Goal: Information Seeking & Learning: Compare options

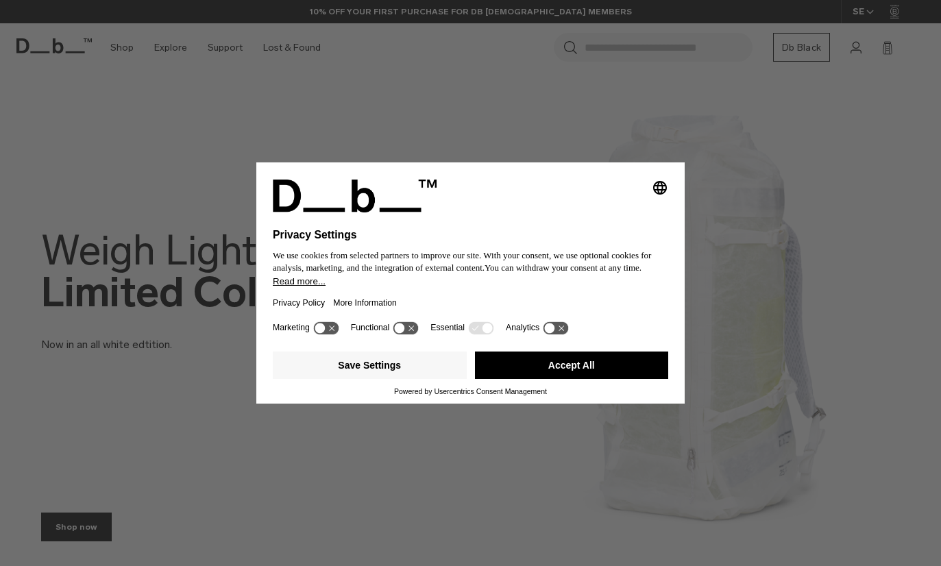
click at [618, 367] on button "Accept All" at bounding box center [572, 365] width 194 height 27
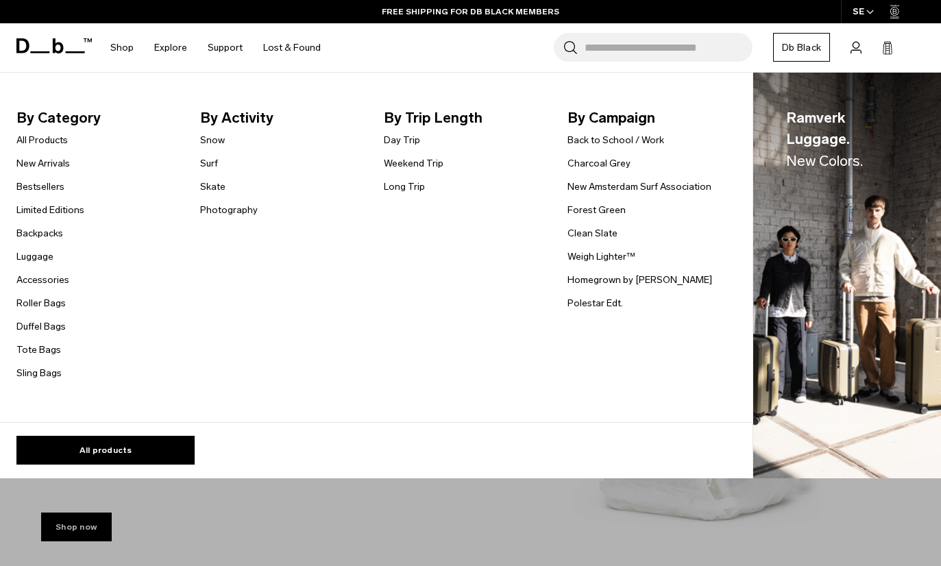
click at [32, 326] on link "Duffel Bags" at bounding box center [40, 326] width 49 height 14
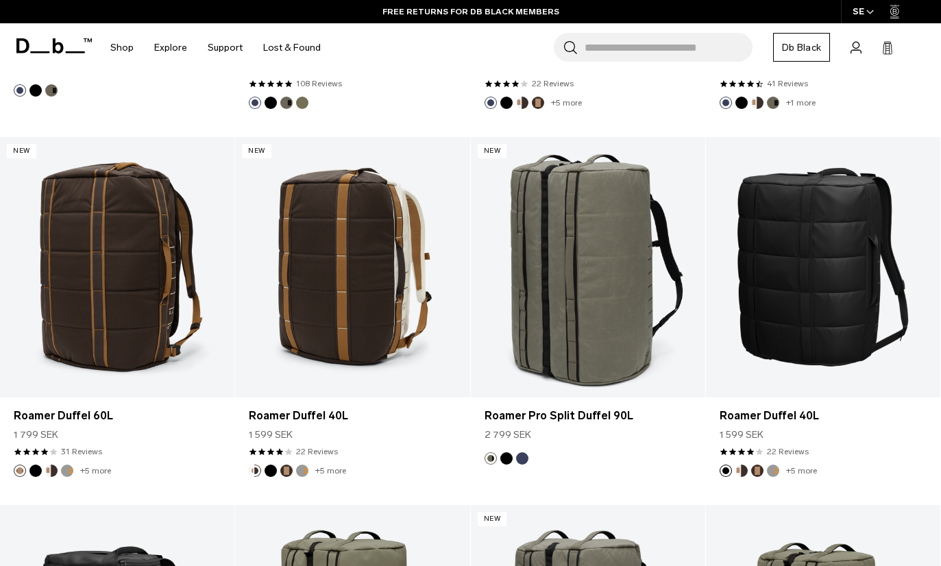
scroll to position [1293, 0]
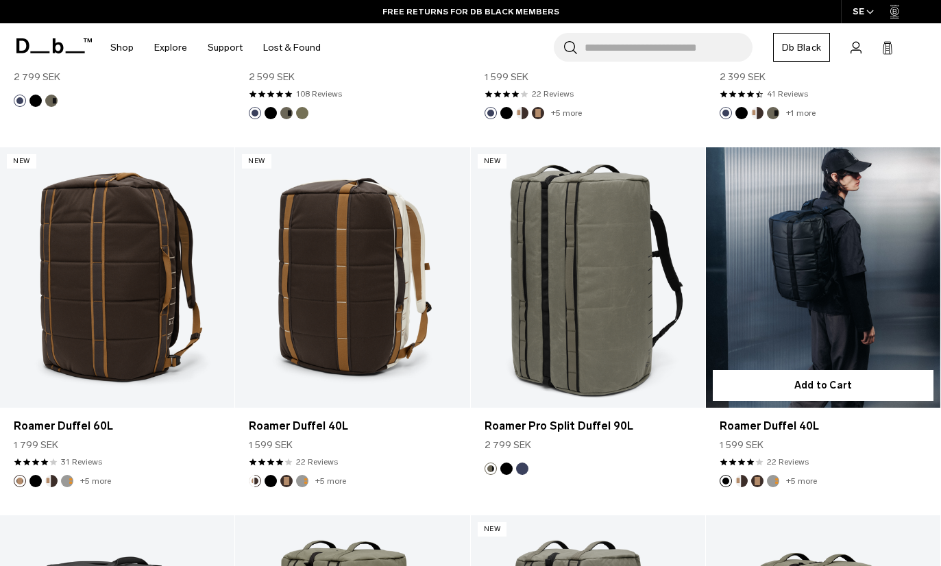
click at [840, 267] on link "Roamer Duffel 40L" at bounding box center [823, 277] width 234 height 260
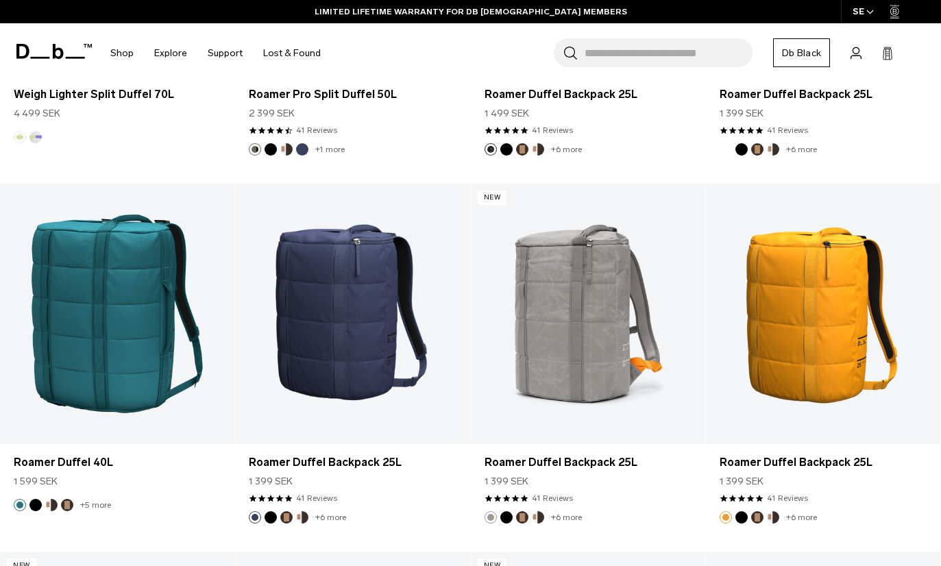
scroll to position [2385, 0]
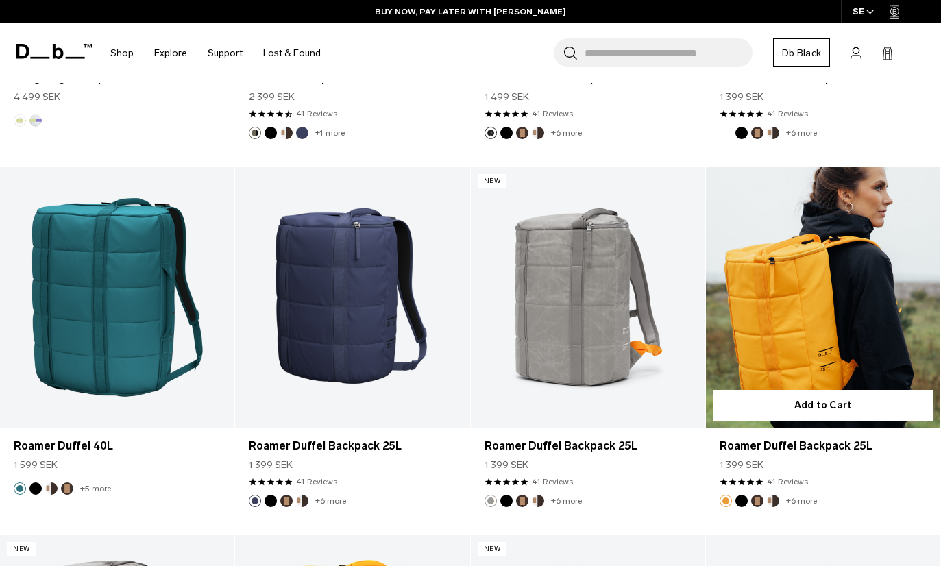
click at [823, 330] on link "Roamer Duffel Backpack 25L" at bounding box center [823, 297] width 234 height 260
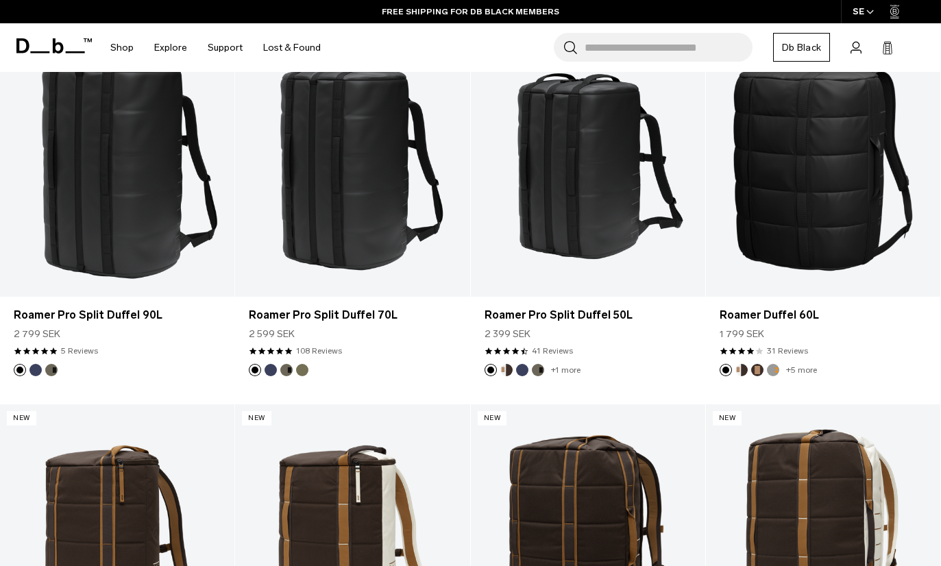
scroll to position [269, 0]
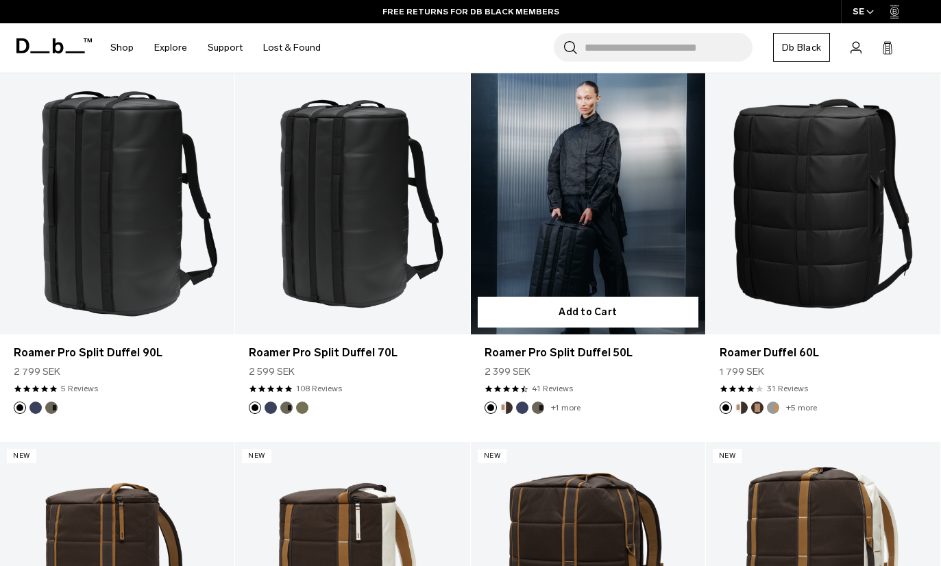
click at [666, 256] on link "Roamer Pro Split Duffel 50L" at bounding box center [588, 203] width 234 height 260
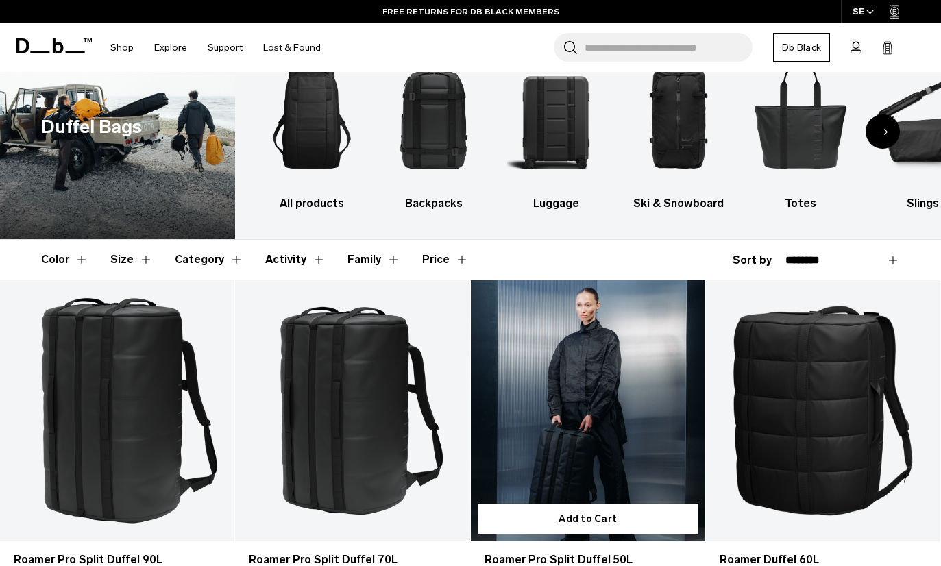
scroll to position [0, 0]
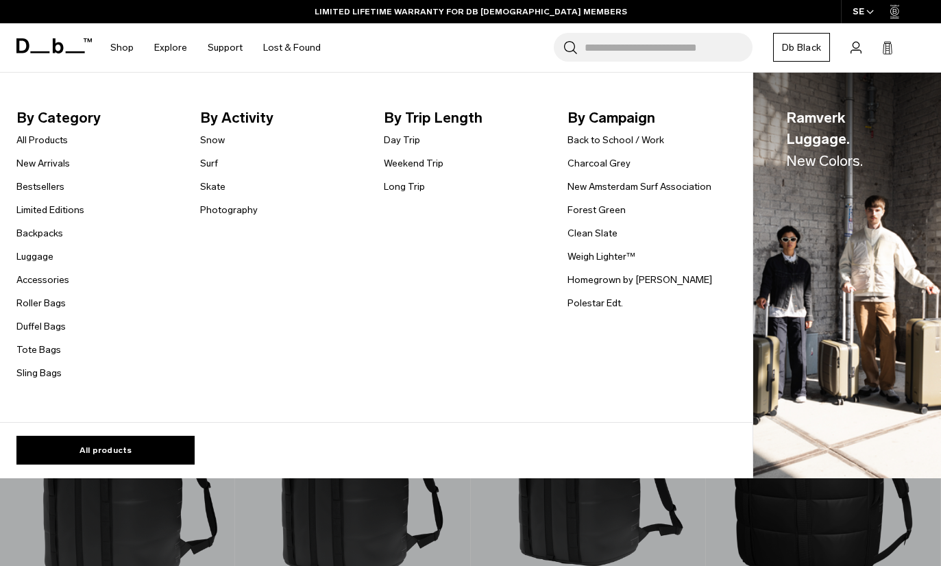
click at [29, 236] on link "Backpacks" at bounding box center [39, 233] width 47 height 14
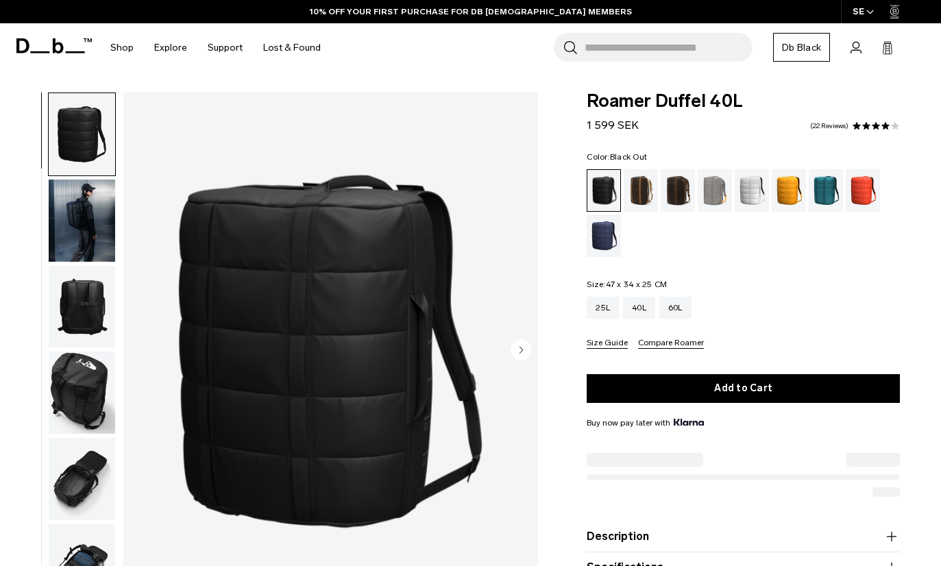
click at [71, 239] on img "button" at bounding box center [82, 221] width 66 height 82
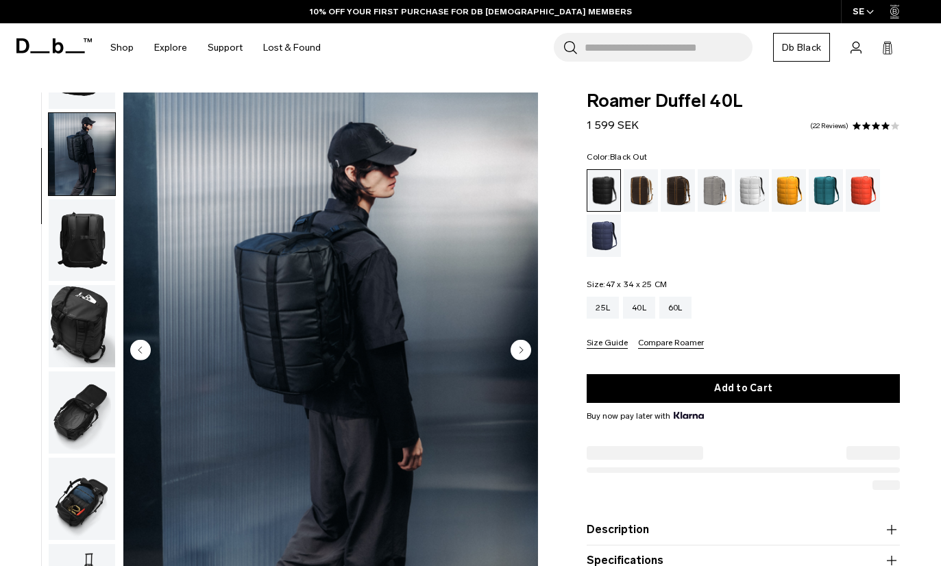
scroll to position [87, 0]
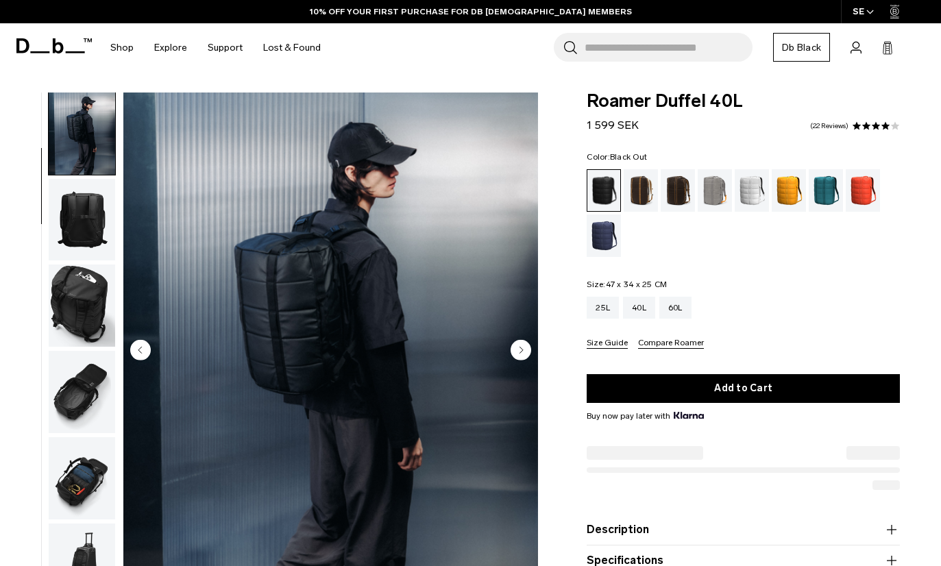
click at [77, 301] on img "button" at bounding box center [82, 306] width 66 height 82
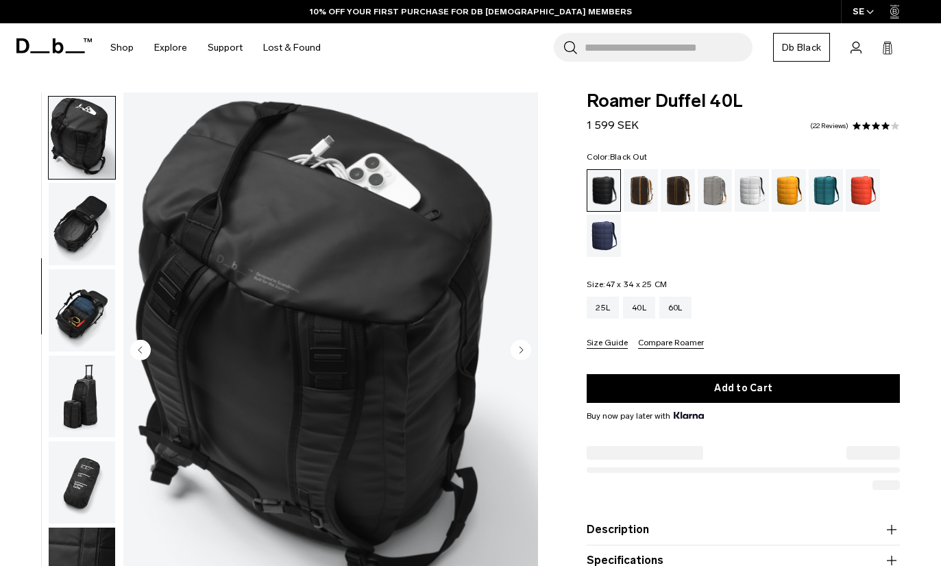
scroll to position [0, 0]
click at [73, 229] on img "button" at bounding box center [82, 224] width 66 height 82
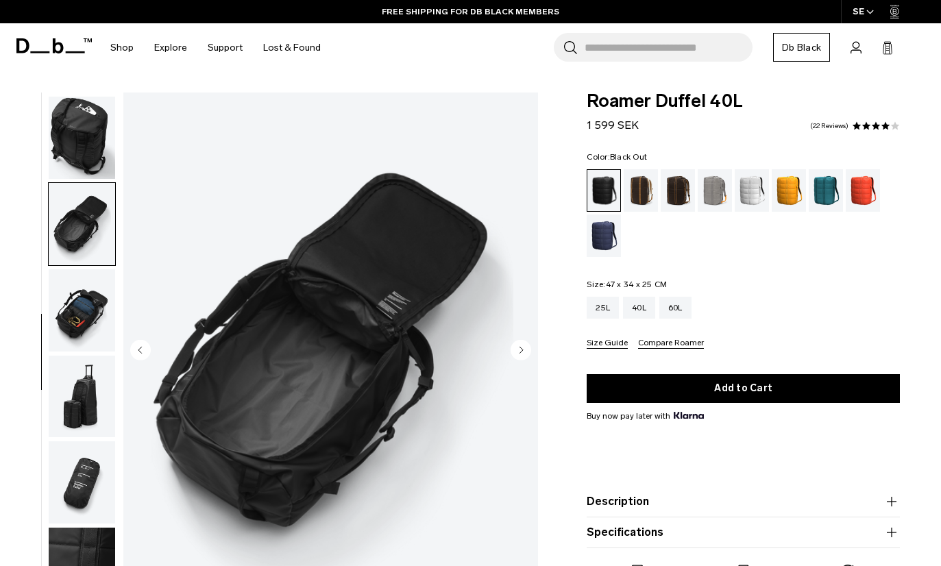
click at [80, 316] on img "button" at bounding box center [82, 310] width 66 height 82
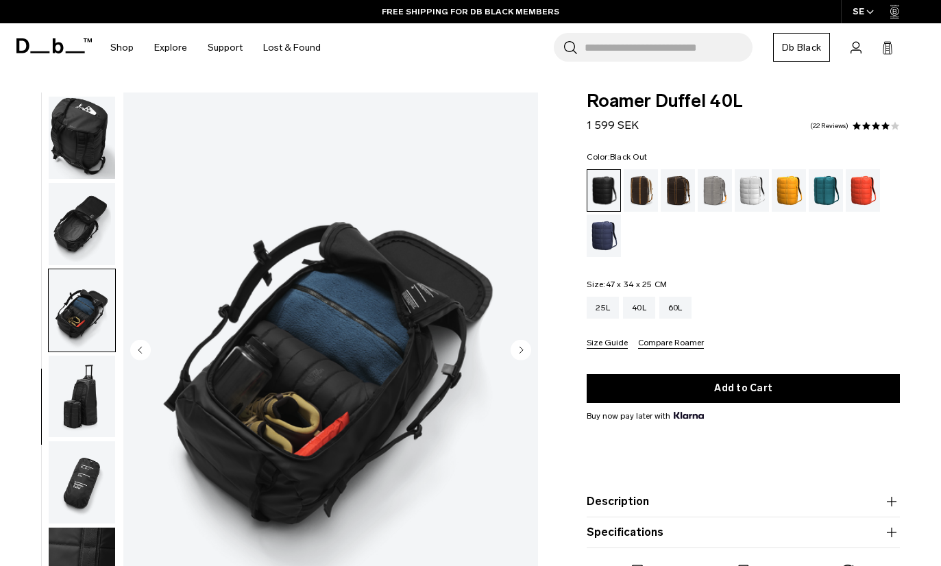
click at [79, 405] on img "button" at bounding box center [82, 397] width 66 height 82
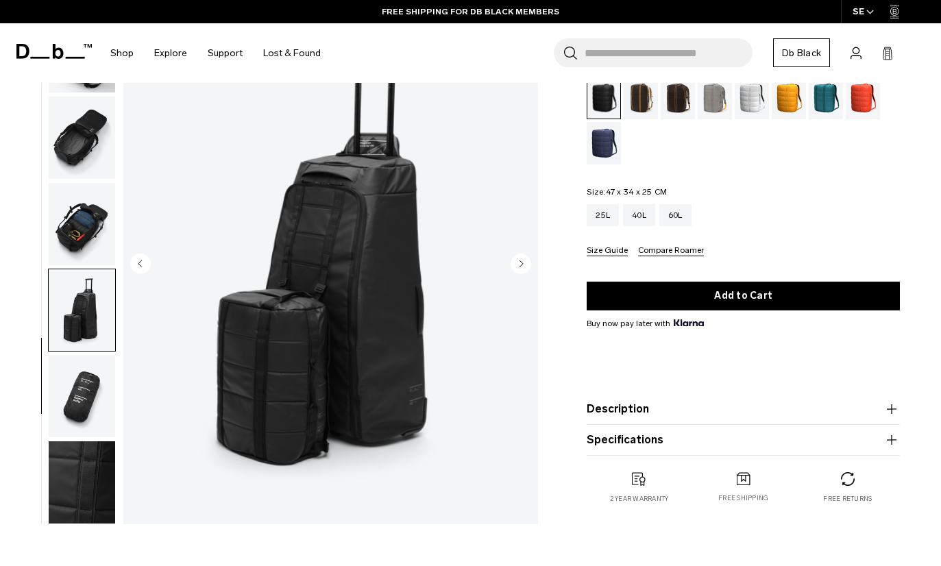
scroll to position [92, 0]
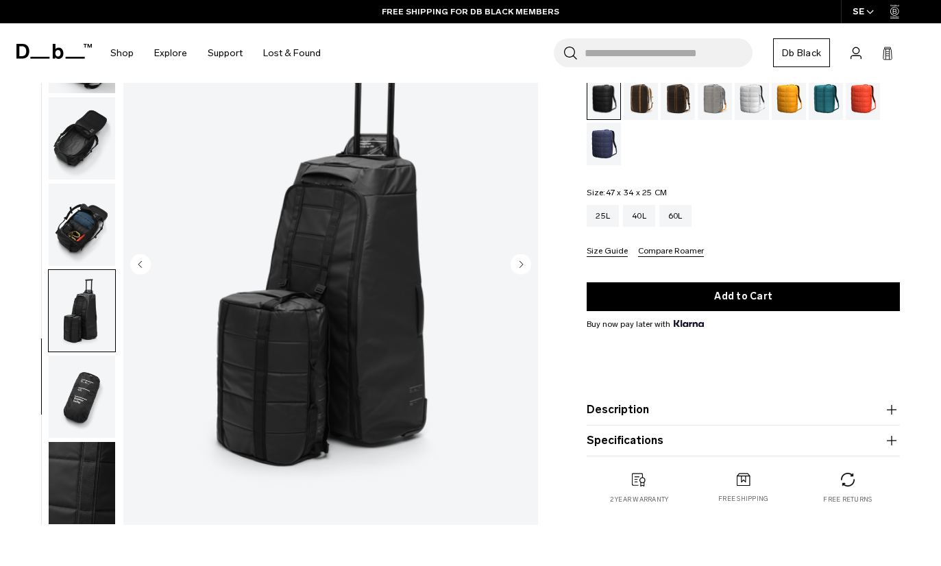
click at [78, 409] on img "button" at bounding box center [82, 397] width 66 height 82
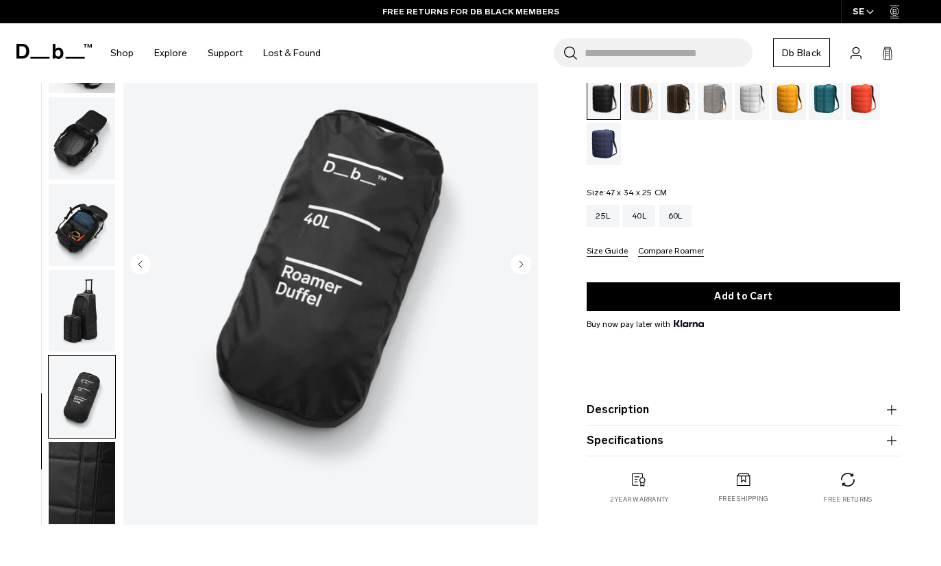
click at [88, 485] on img "button" at bounding box center [82, 483] width 66 height 82
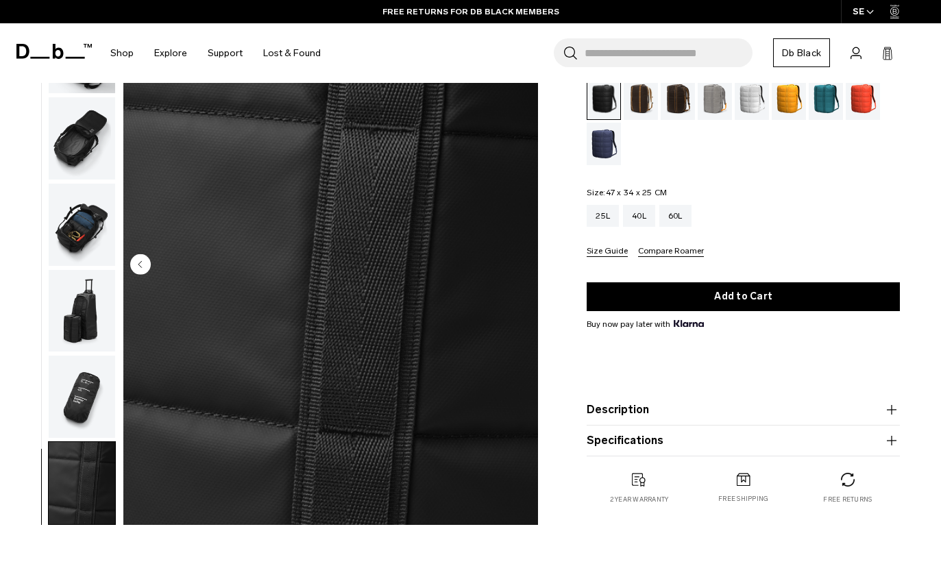
click at [72, 360] on img "button" at bounding box center [82, 397] width 66 height 82
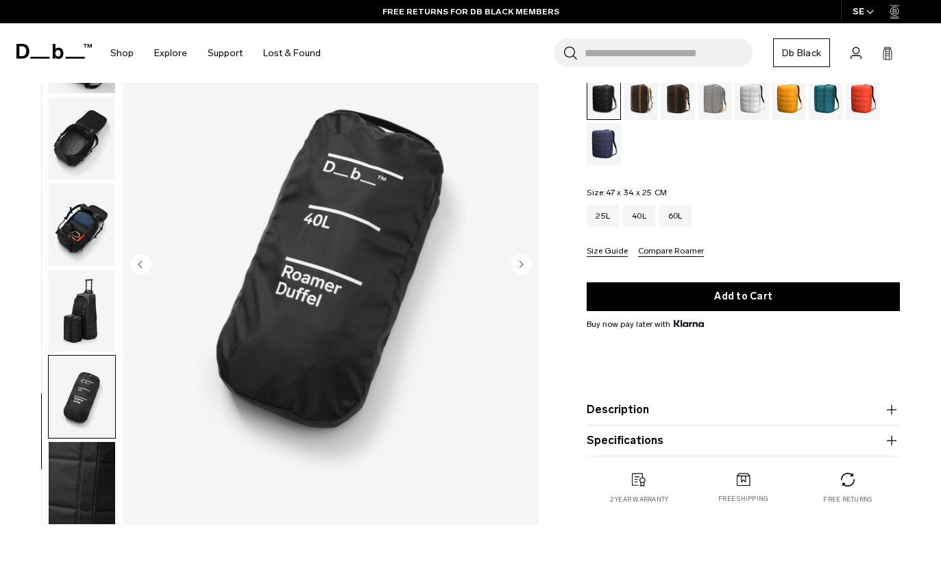
click at [80, 313] on img "button" at bounding box center [82, 310] width 66 height 82
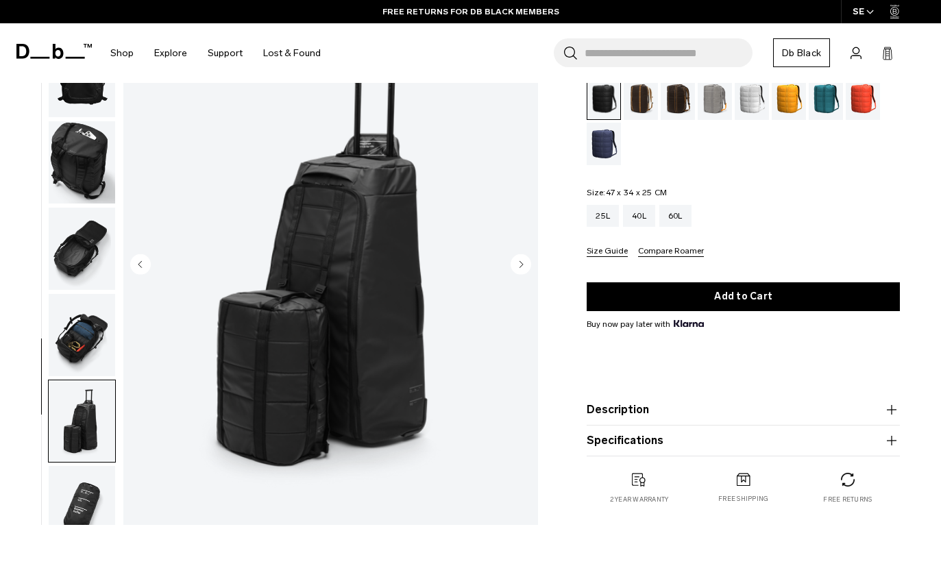
click at [86, 334] on img "button" at bounding box center [82, 335] width 66 height 82
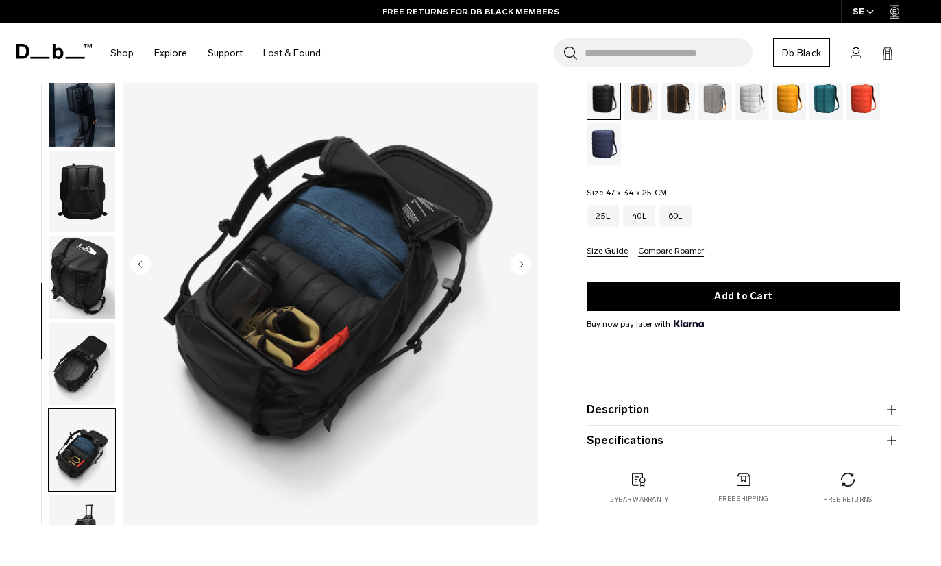
click at [72, 298] on img "button" at bounding box center [82, 277] width 66 height 82
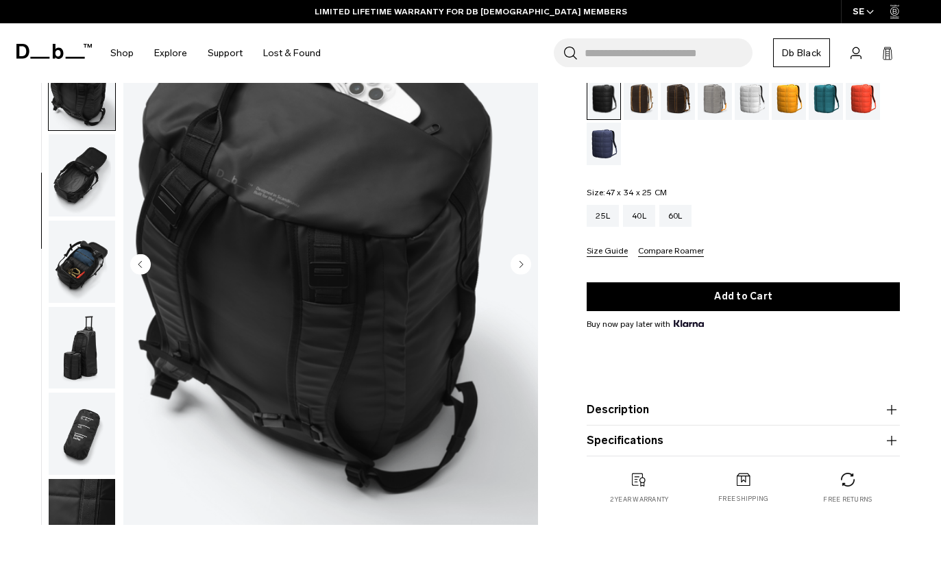
scroll to position [260, 0]
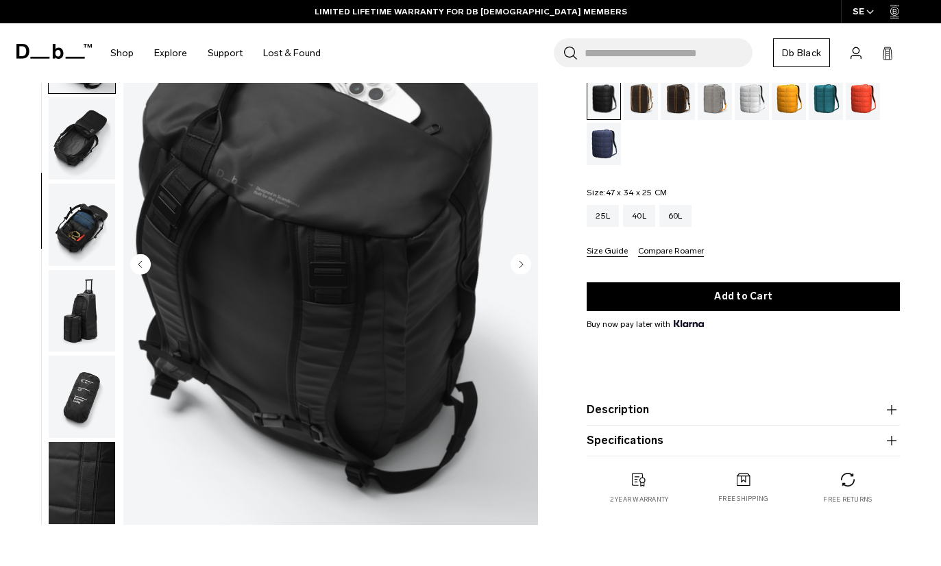
click at [77, 314] on img "button" at bounding box center [82, 310] width 66 height 82
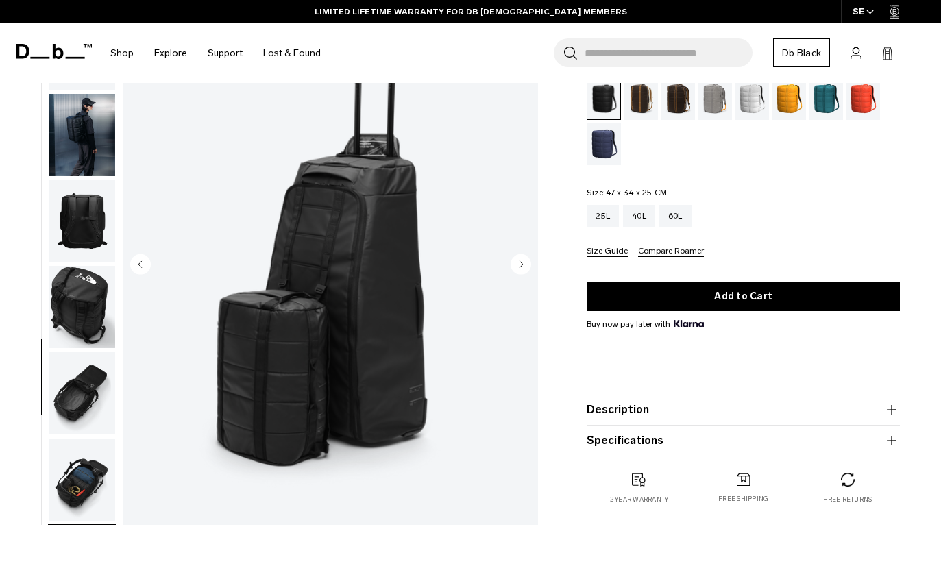
scroll to position [0, 0]
click at [82, 227] on img "button" at bounding box center [82, 221] width 66 height 82
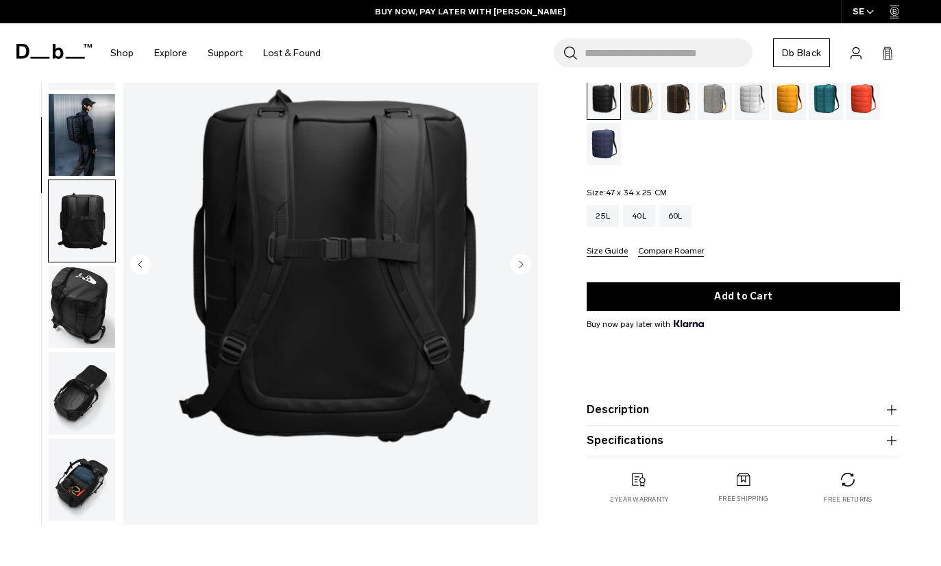
click at [74, 143] on img "button" at bounding box center [82, 134] width 66 height 82
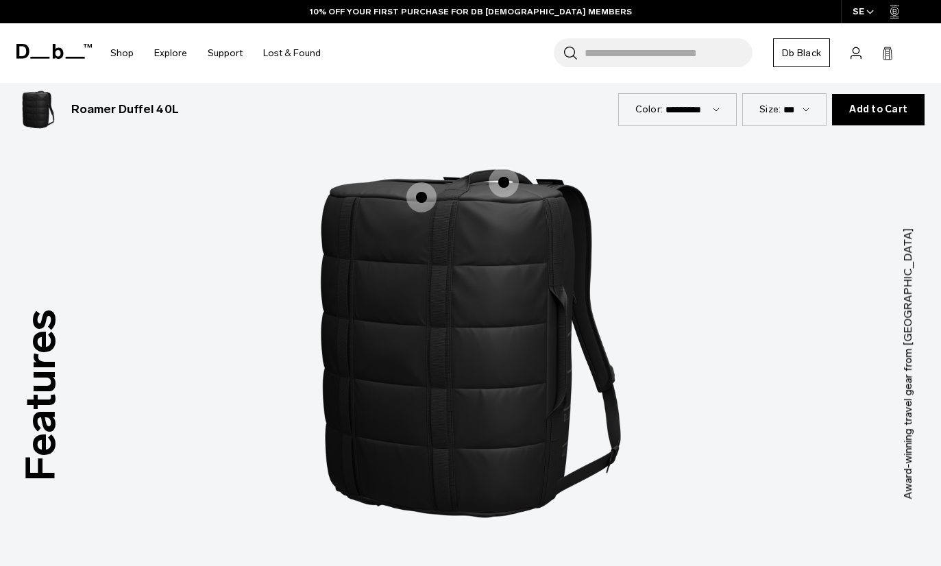
scroll to position [1563, 0]
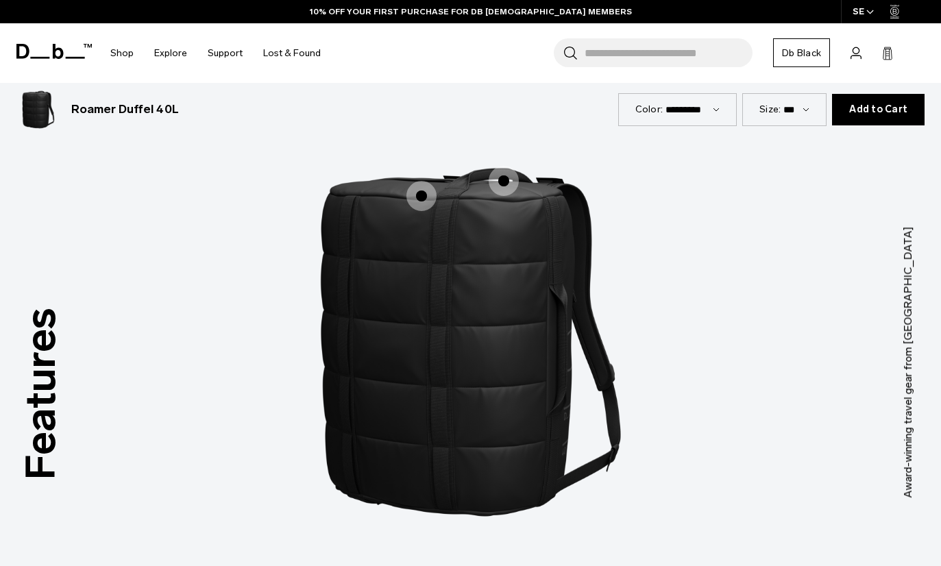
click at [505, 166] on span "1 / 3" at bounding box center [504, 181] width 30 height 30
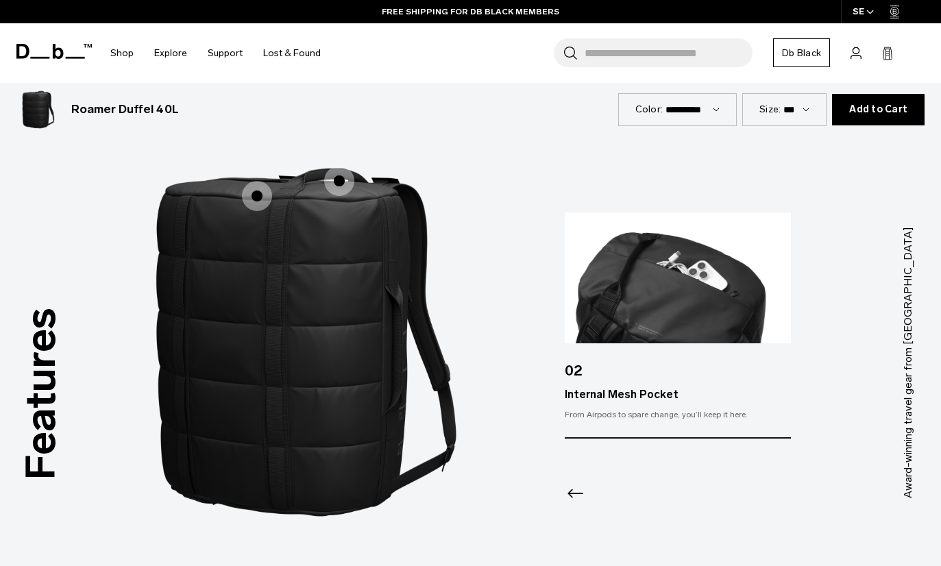
click at [264, 181] on span "1 / 3" at bounding box center [257, 196] width 30 height 30
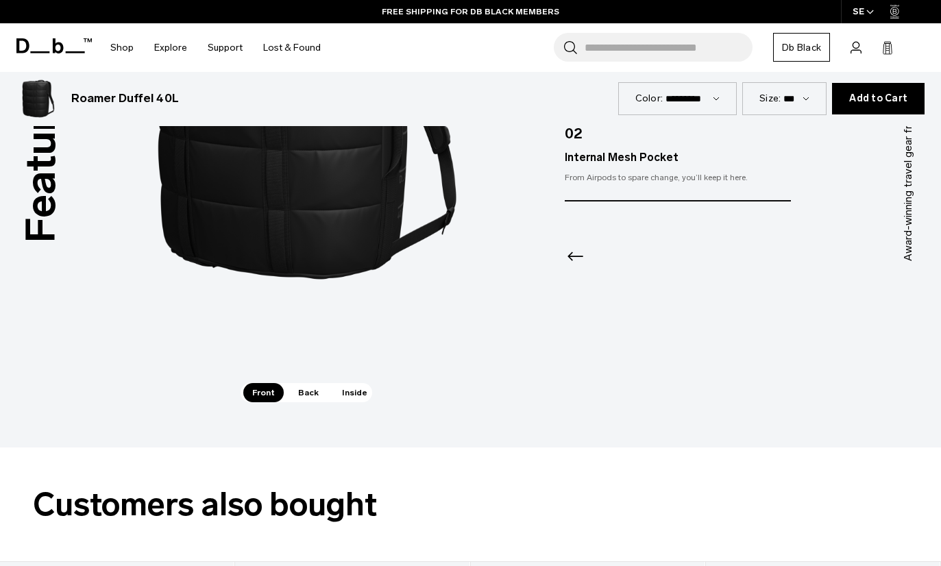
scroll to position [1799, 0]
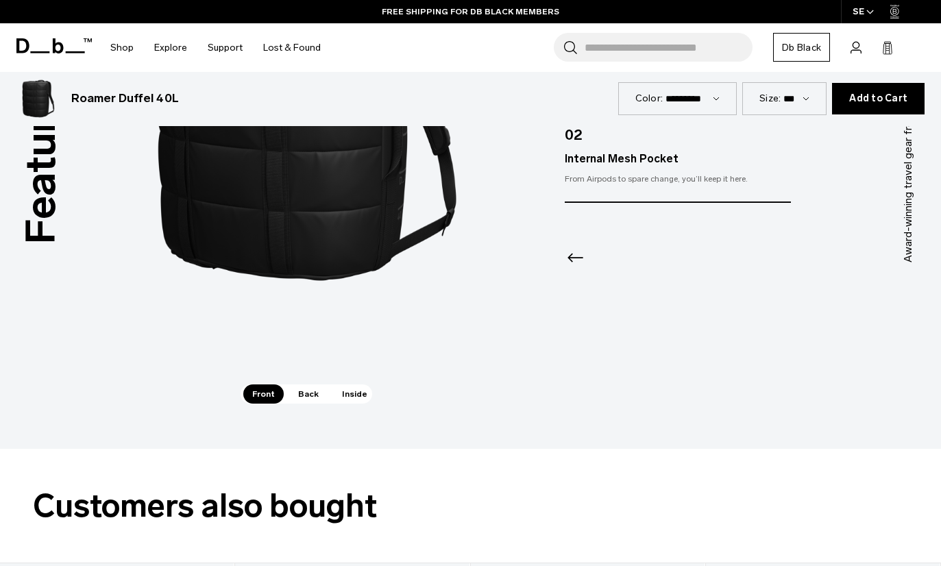
click at [307, 385] on span "Back" at bounding box center [308, 394] width 38 height 19
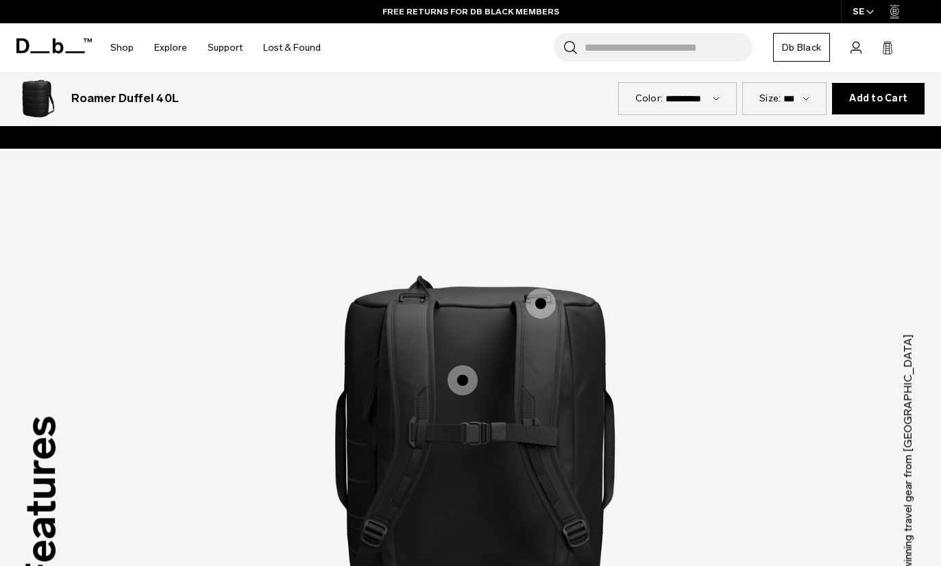
scroll to position [1455, 0]
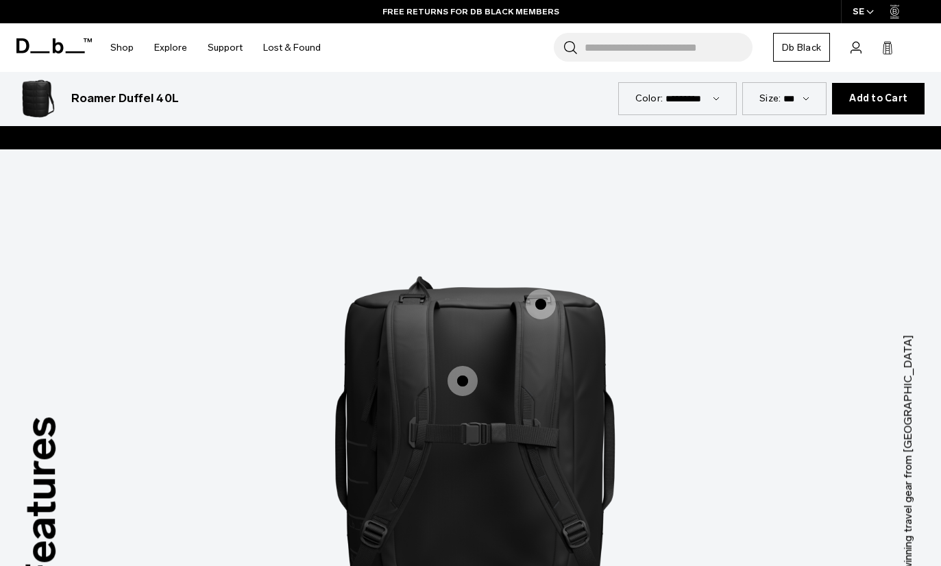
click at [540, 293] on span "2 / 3" at bounding box center [541, 304] width 30 height 30
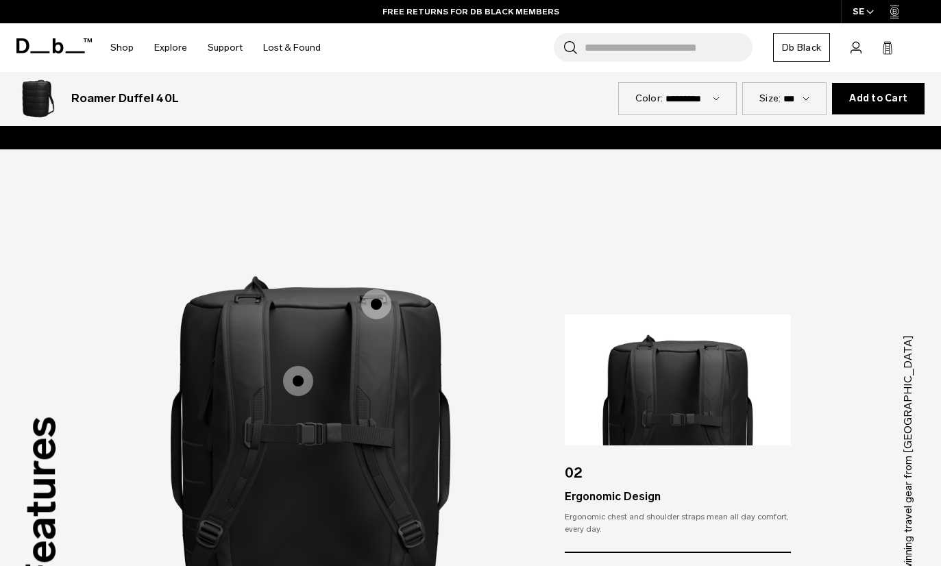
click at [627, 243] on img "3 / 3" at bounding box center [728, 451] width 411 height 512
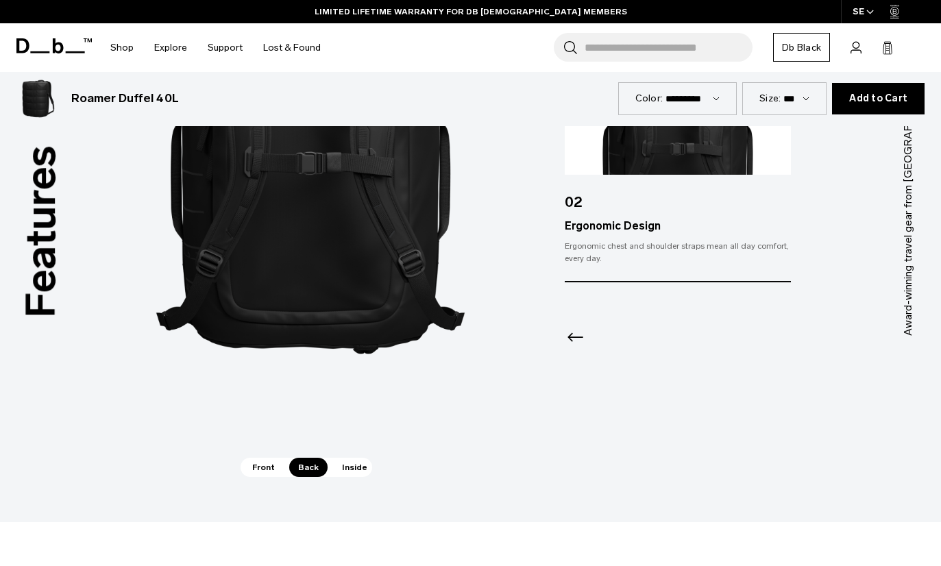
scroll to position [1724, 0]
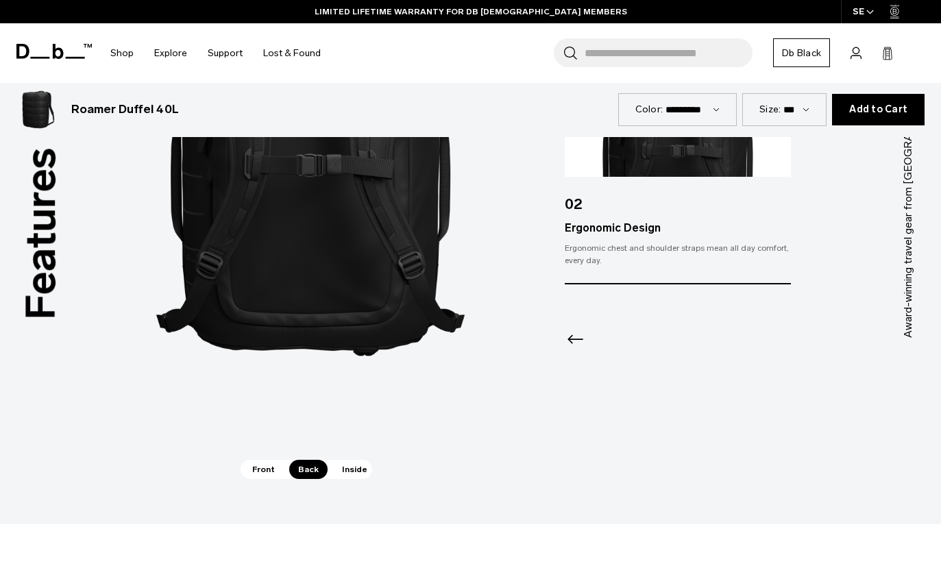
click at [354, 460] on span "Inside" at bounding box center [354, 469] width 43 height 19
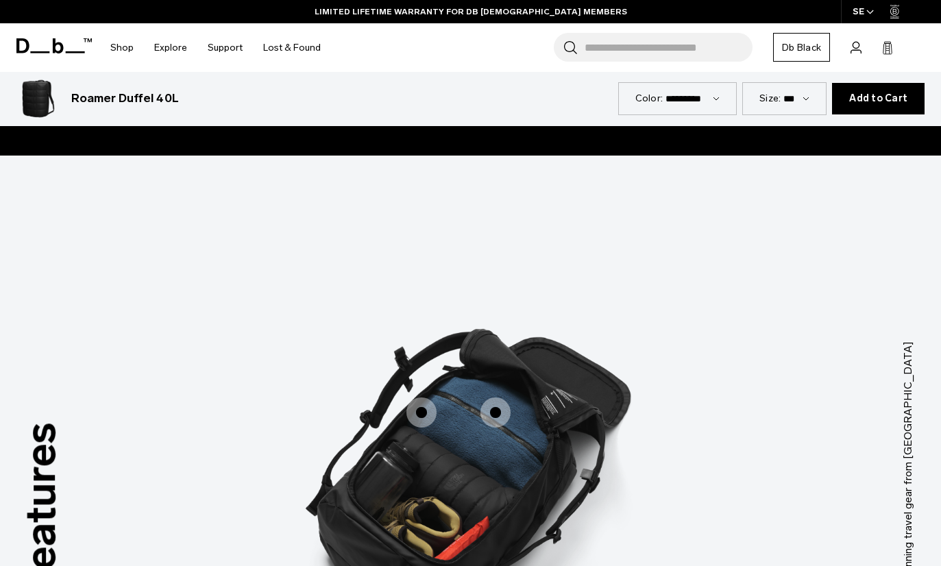
scroll to position [1448, 0]
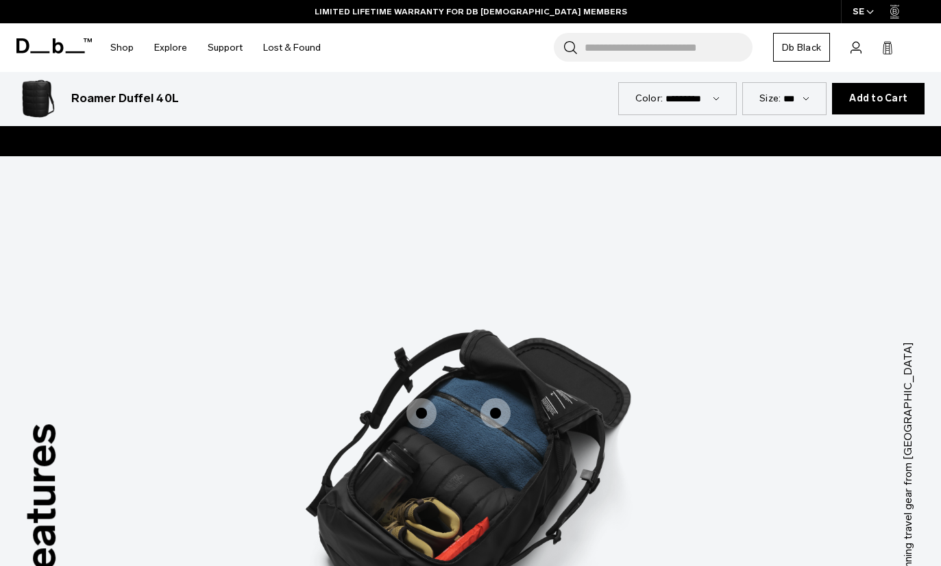
click at [424, 401] on span "3 / 3" at bounding box center [421, 413] width 30 height 30
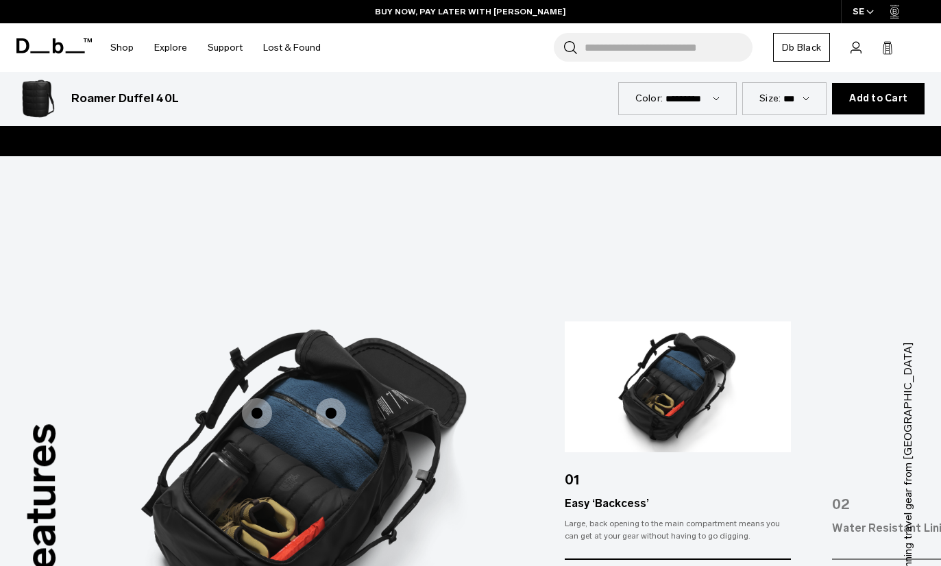
click at [777, 236] on div "Features Tap a hotspot to learn more Award-winning travel gear from Scandinavia…" at bounding box center [470, 478] width 941 height 644
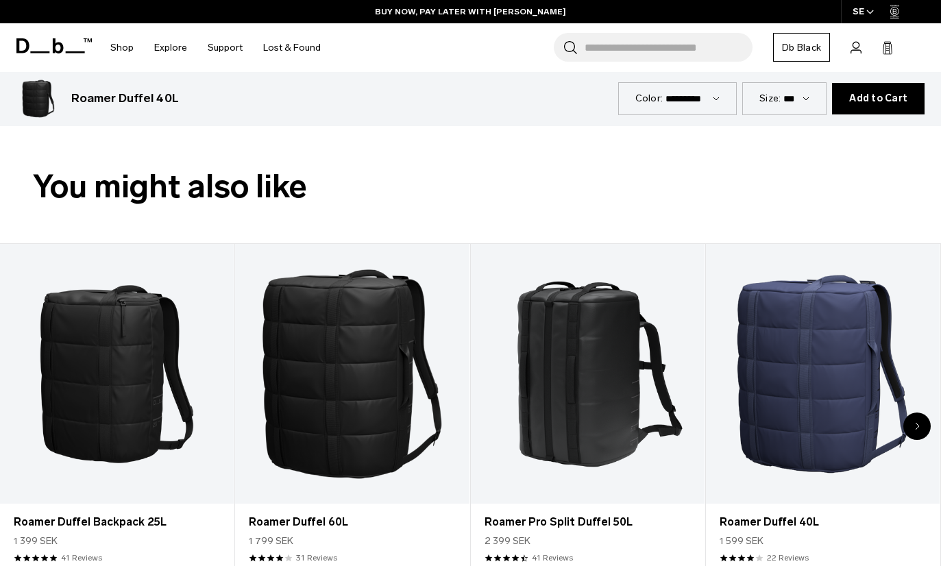
scroll to position [493, 0]
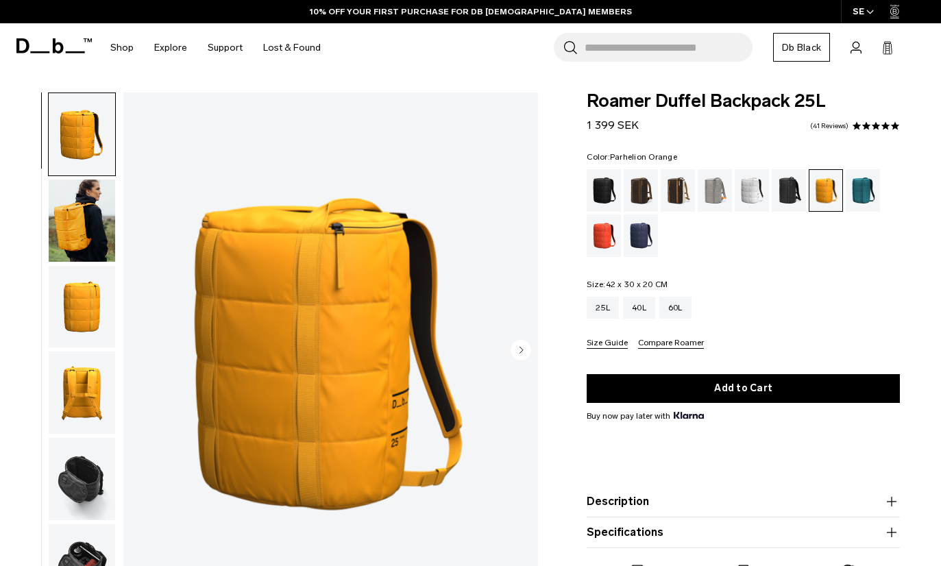
click at [75, 479] on img "button" at bounding box center [82, 479] width 66 height 82
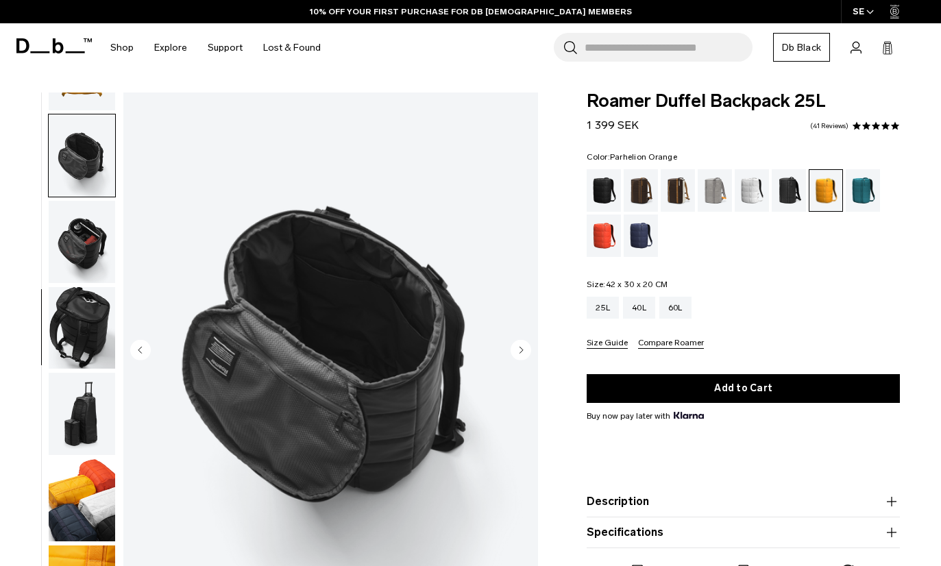
scroll to position [348, 0]
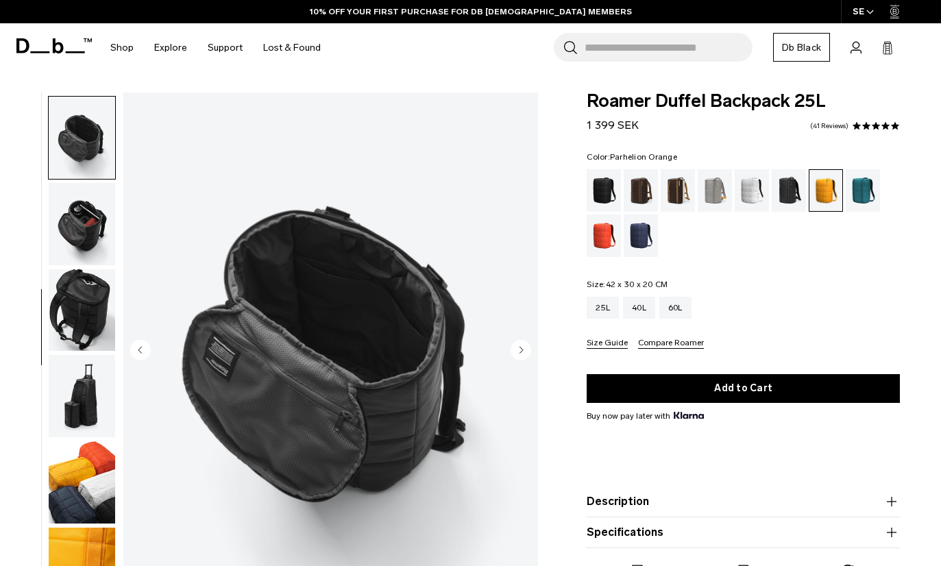
click at [77, 392] on img "button" at bounding box center [82, 396] width 66 height 82
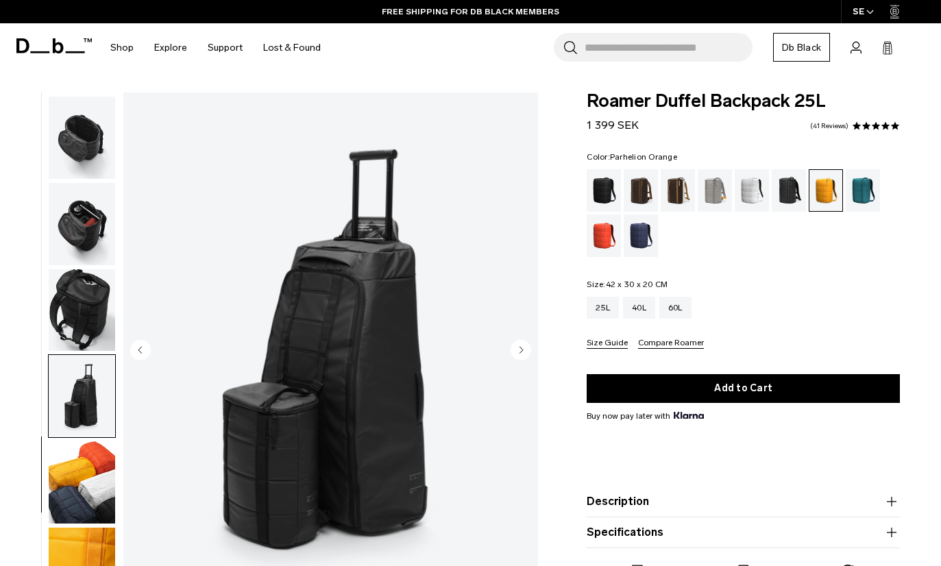
scroll to position [348, 0]
click at [74, 474] on img "button" at bounding box center [82, 482] width 66 height 82
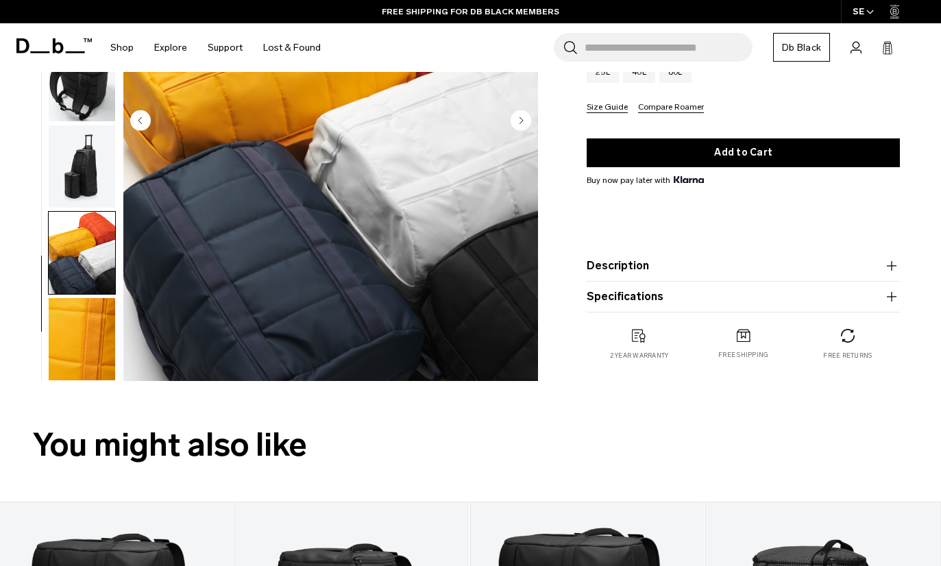
scroll to position [232, 0]
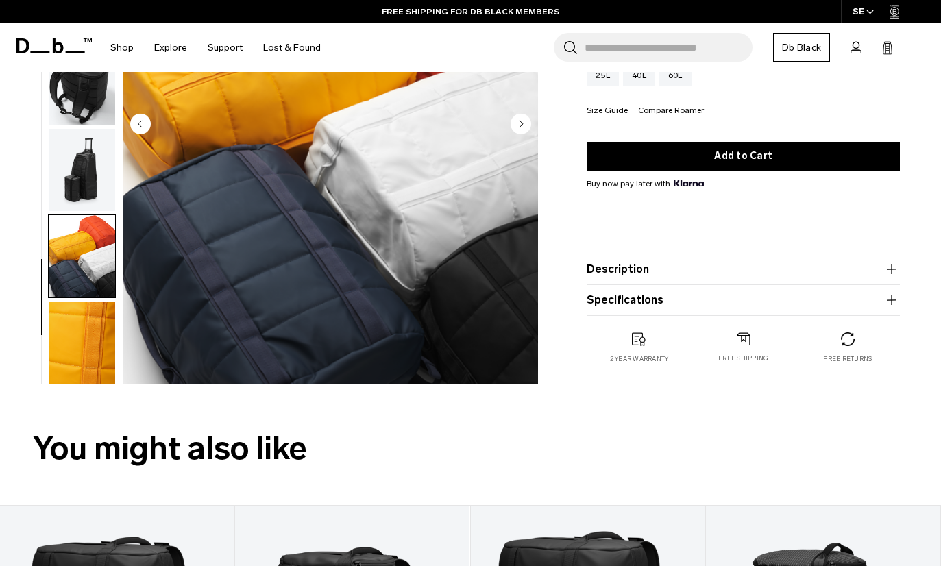
click at [73, 355] on img "button" at bounding box center [82, 343] width 66 height 82
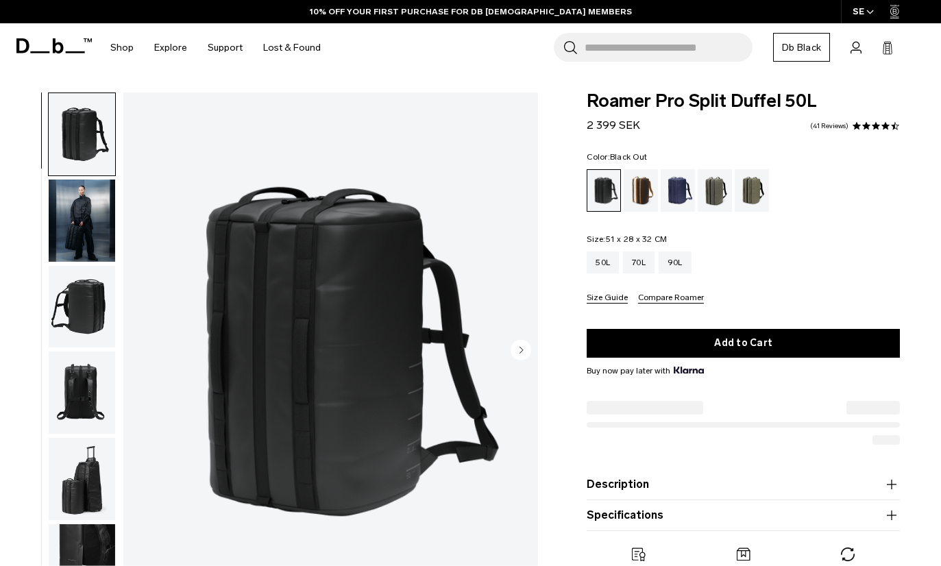
click at [80, 317] on img "button" at bounding box center [82, 307] width 66 height 82
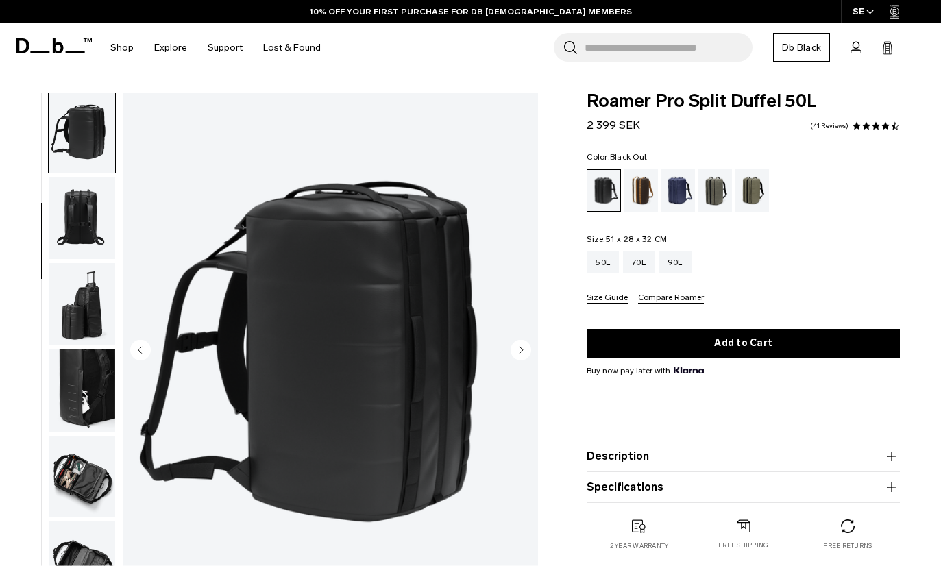
click at [81, 402] on img "button" at bounding box center [82, 391] width 66 height 82
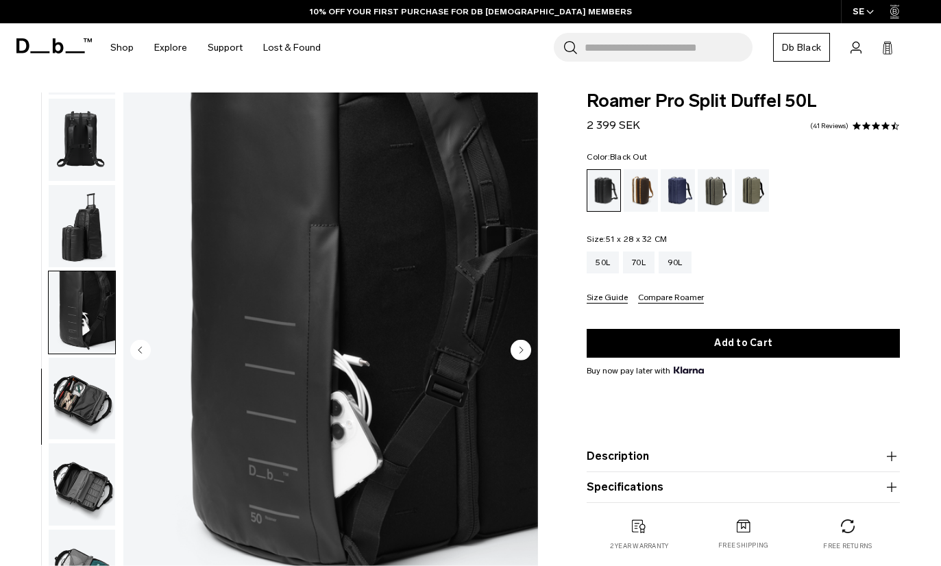
scroll to position [264, 0]
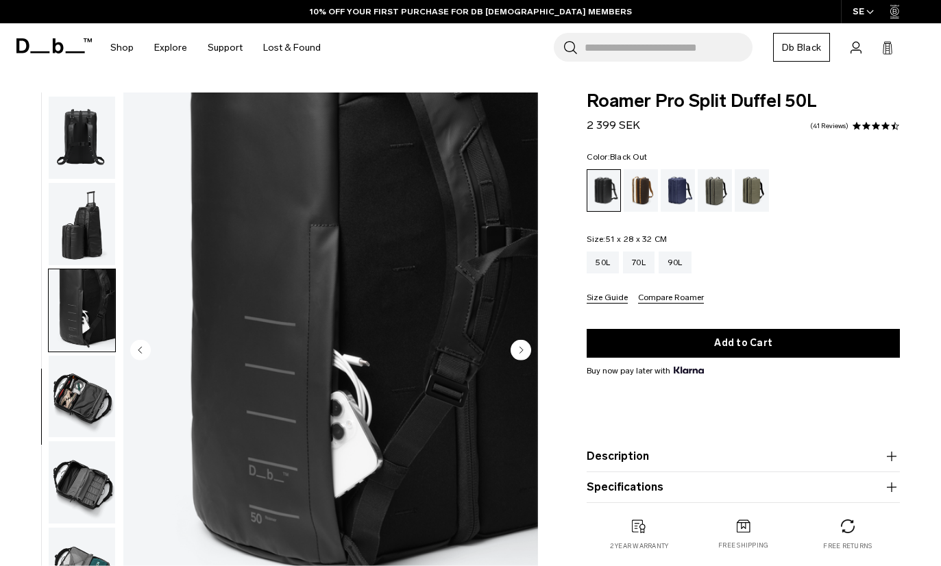
click at [76, 396] on img "button" at bounding box center [82, 397] width 66 height 82
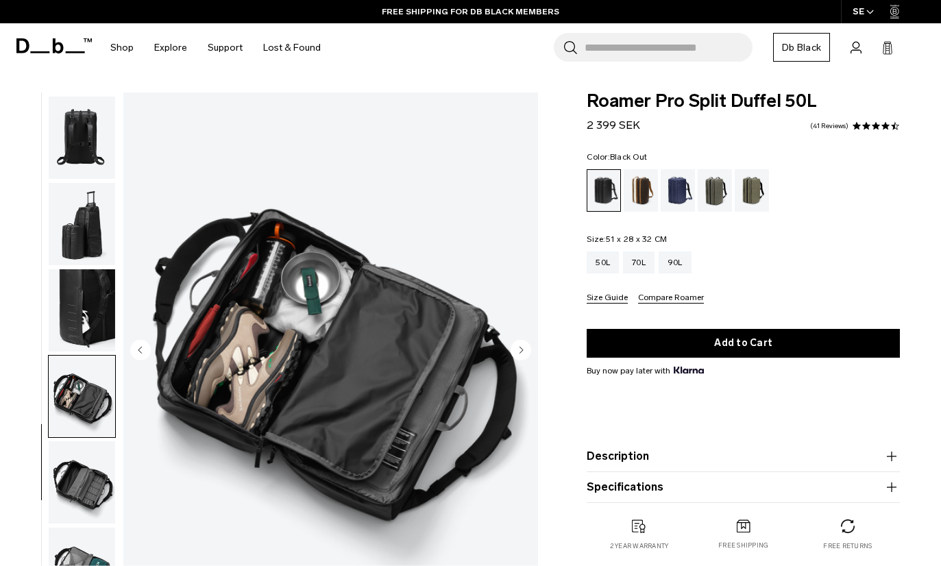
click at [75, 460] on img "button" at bounding box center [82, 482] width 66 height 82
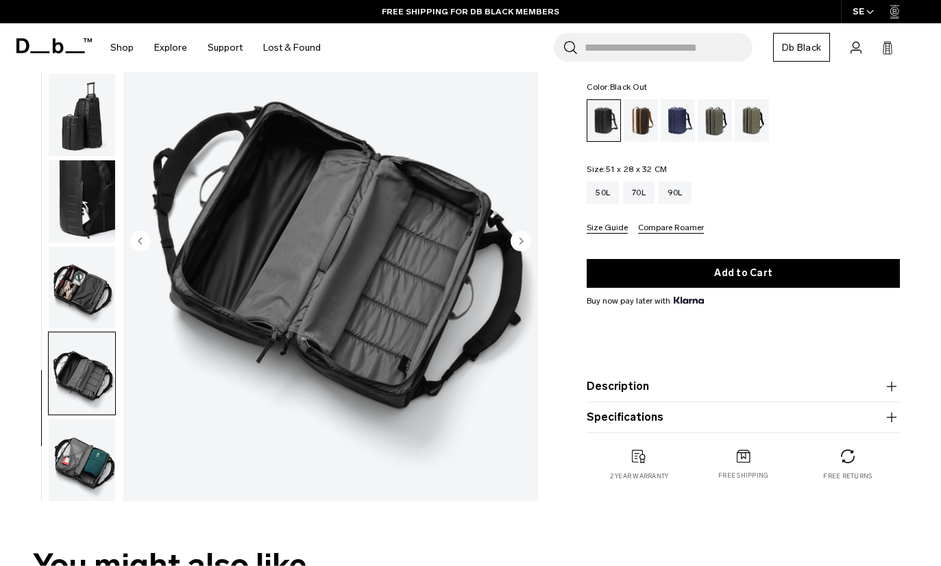
scroll to position [114, 0]
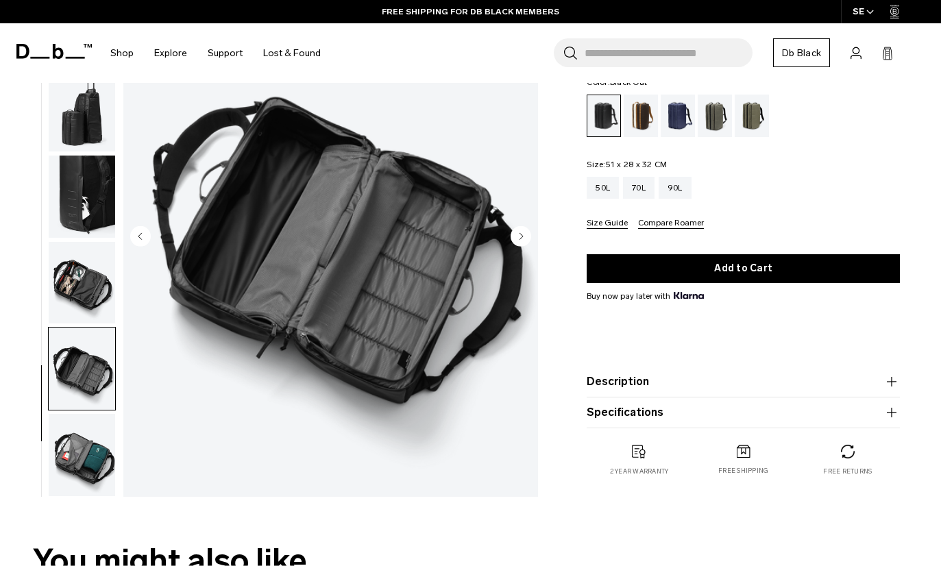
click at [82, 472] on img "button" at bounding box center [82, 455] width 66 height 82
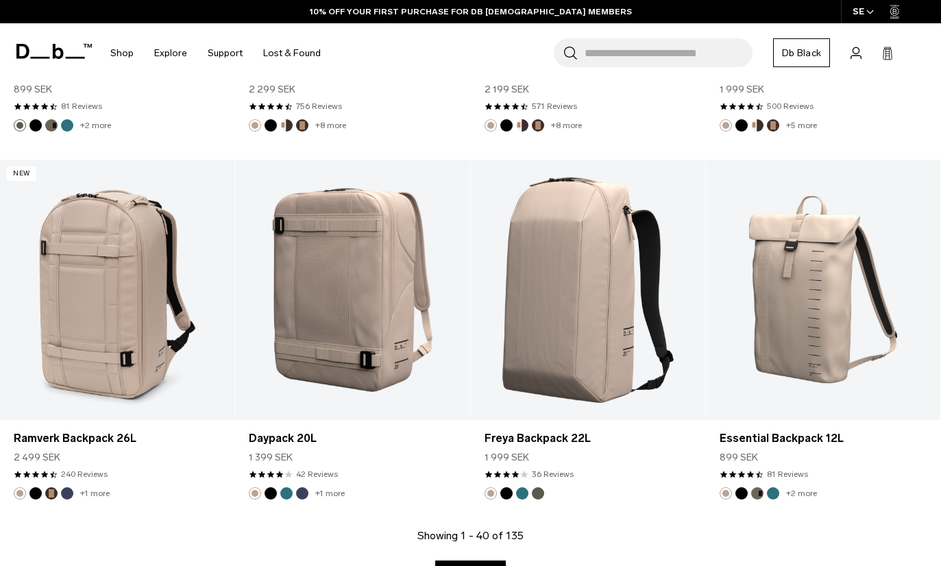
scroll to position [3489, 0]
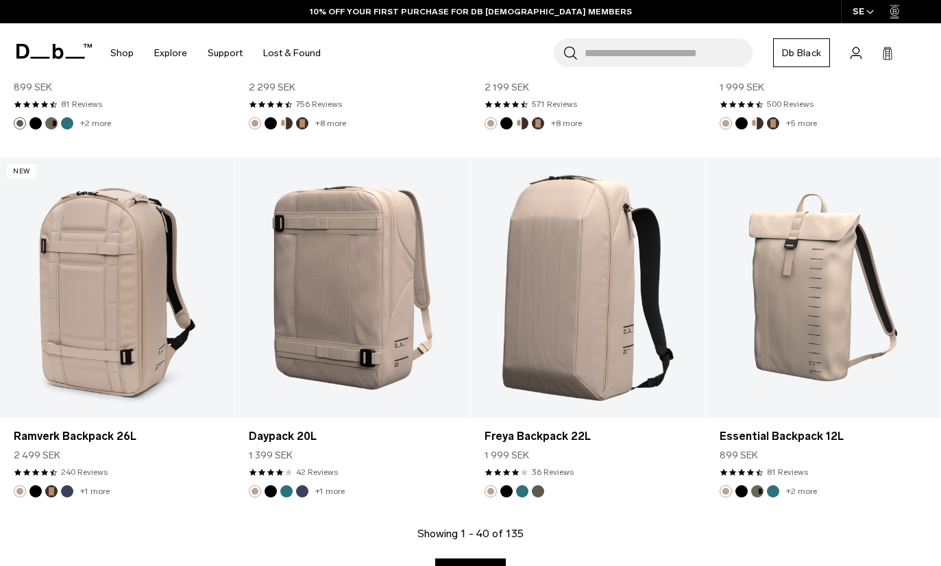
click at [461, 565] on link "Show more" at bounding box center [470, 573] width 71 height 29
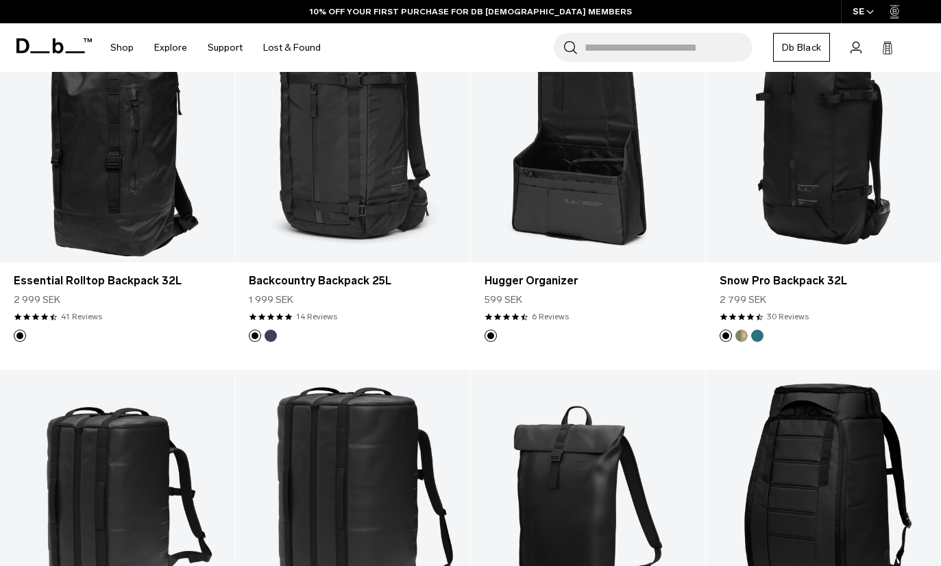
scroll to position [4754, 0]
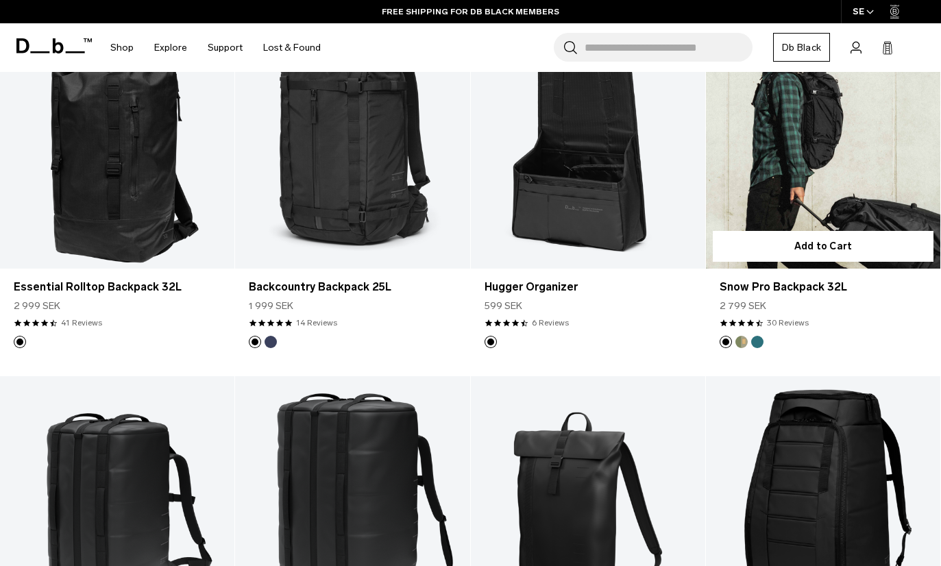
click at [843, 189] on link "Snow Pro Backpack 32L" at bounding box center [823, 138] width 234 height 260
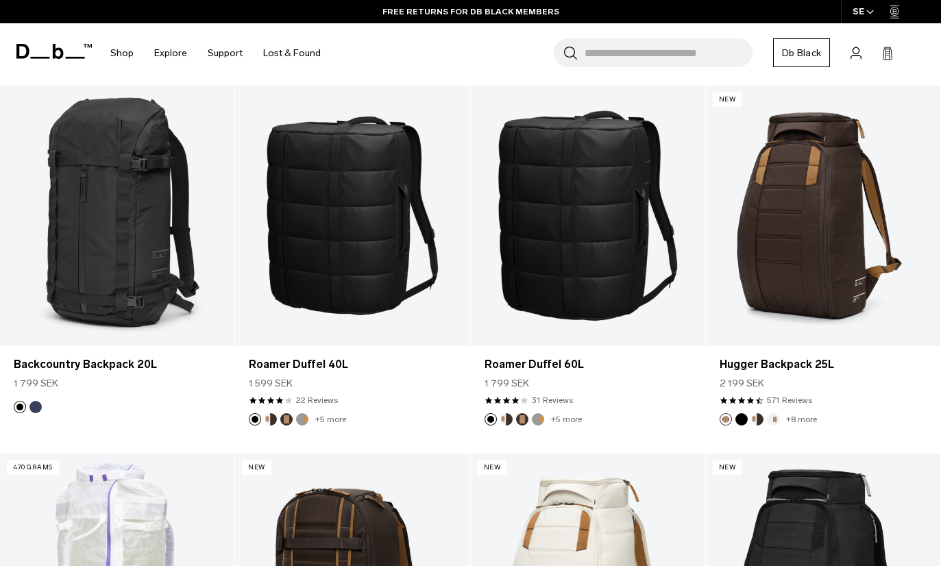
scroll to position [5418, 0]
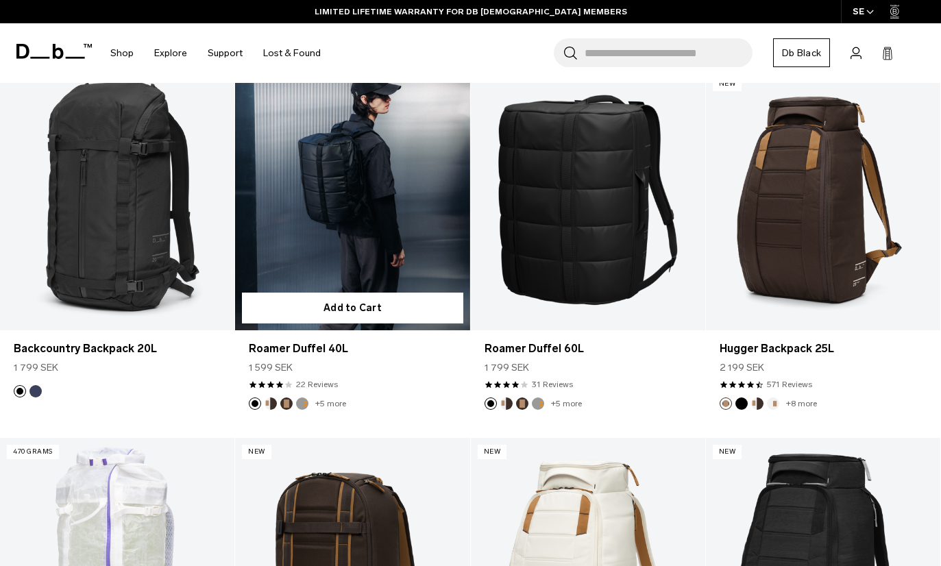
click at [302, 258] on link "Roamer Duffel 40L" at bounding box center [352, 200] width 234 height 260
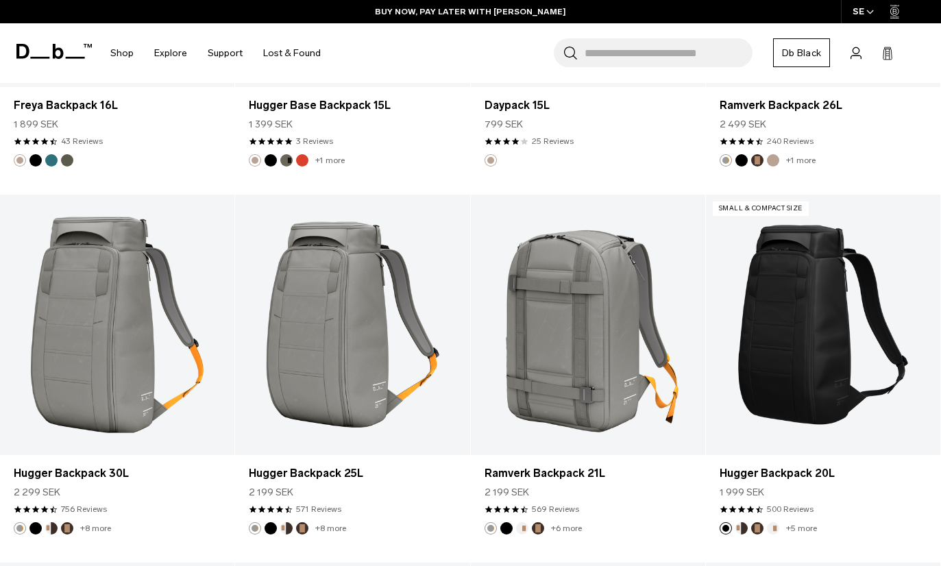
scroll to position [4190, 0]
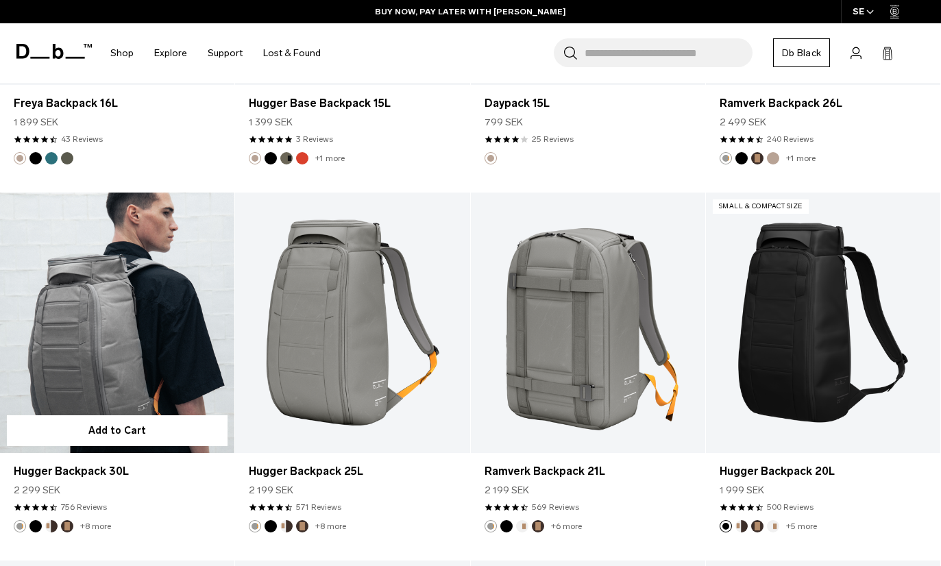
click at [106, 328] on link "Hugger Backpack 30L" at bounding box center [117, 323] width 234 height 260
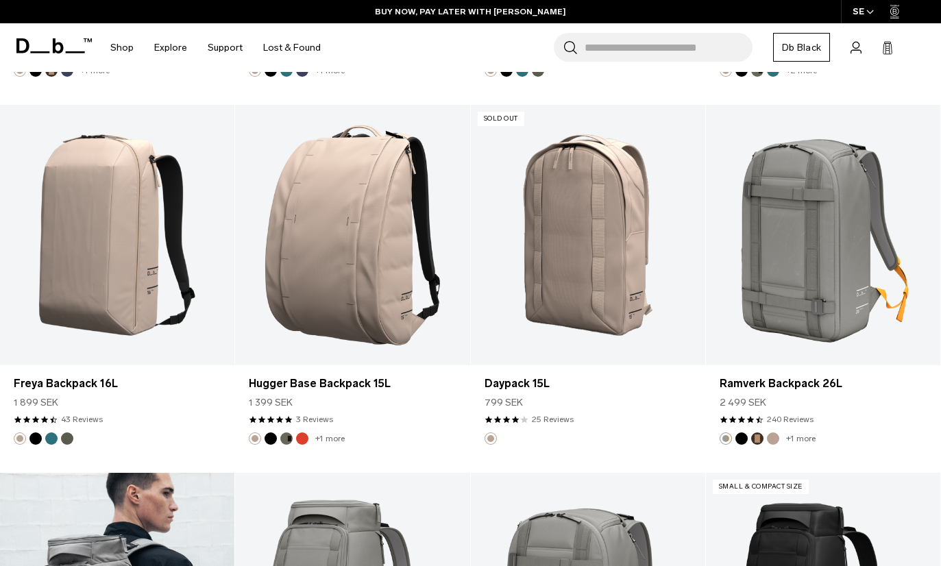
scroll to position [3893, 0]
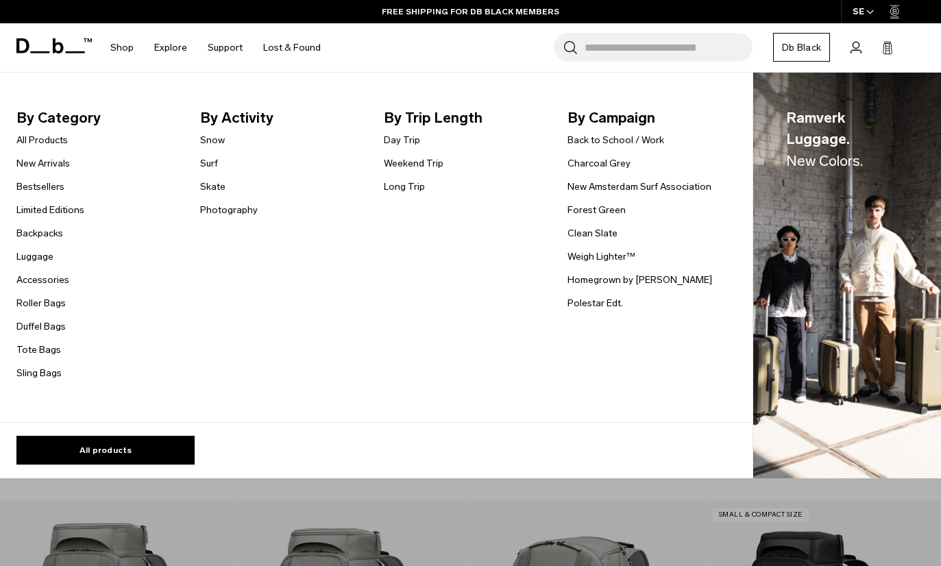
click at [45, 296] on link "Roller Bags" at bounding box center [40, 303] width 49 height 14
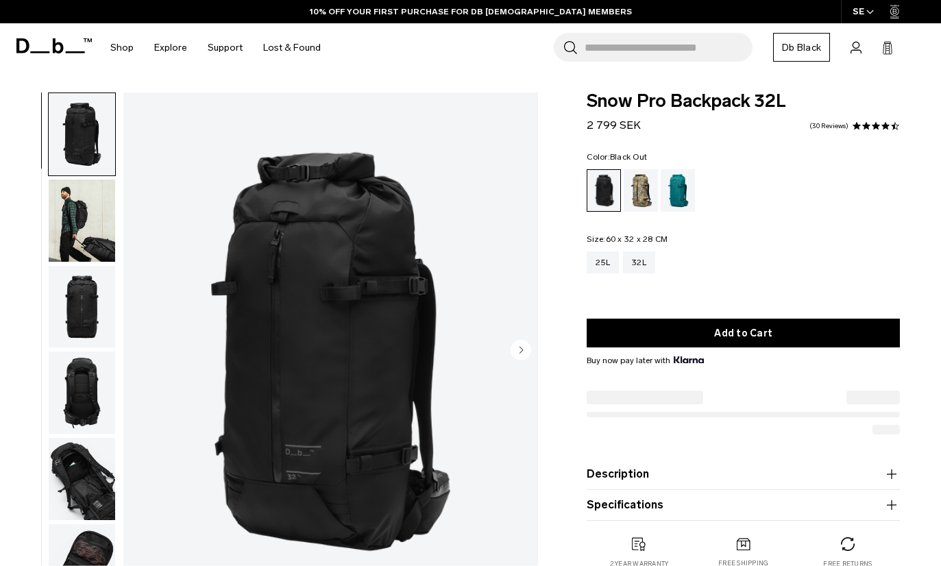
click at [85, 319] on img "button" at bounding box center [82, 307] width 66 height 82
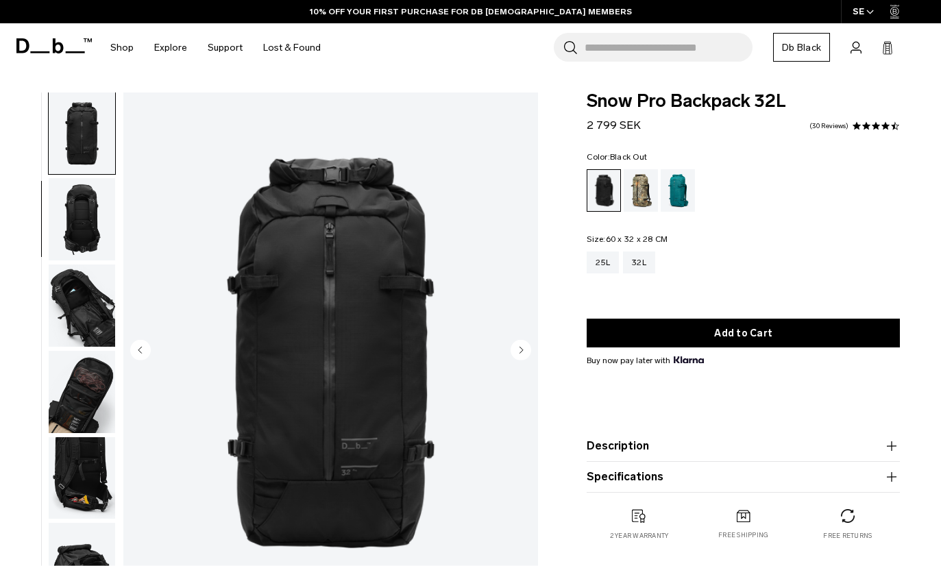
click at [80, 241] on img "button" at bounding box center [82, 219] width 66 height 82
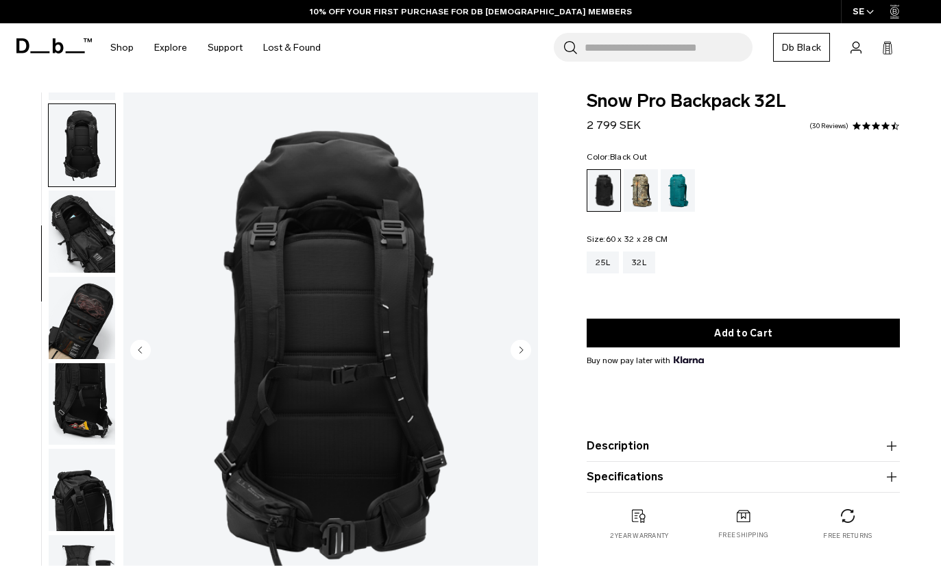
scroll to position [260, 0]
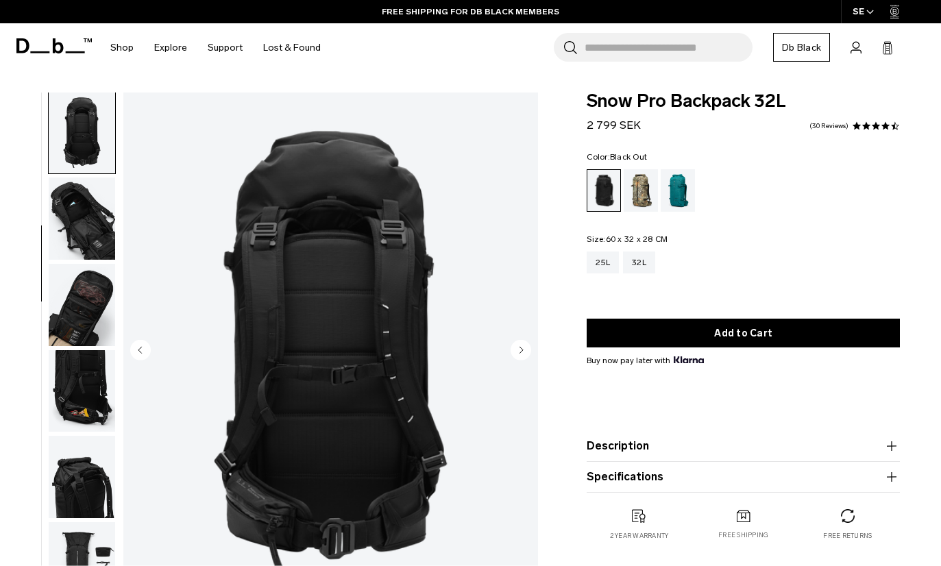
click at [71, 229] on img "button" at bounding box center [82, 219] width 66 height 82
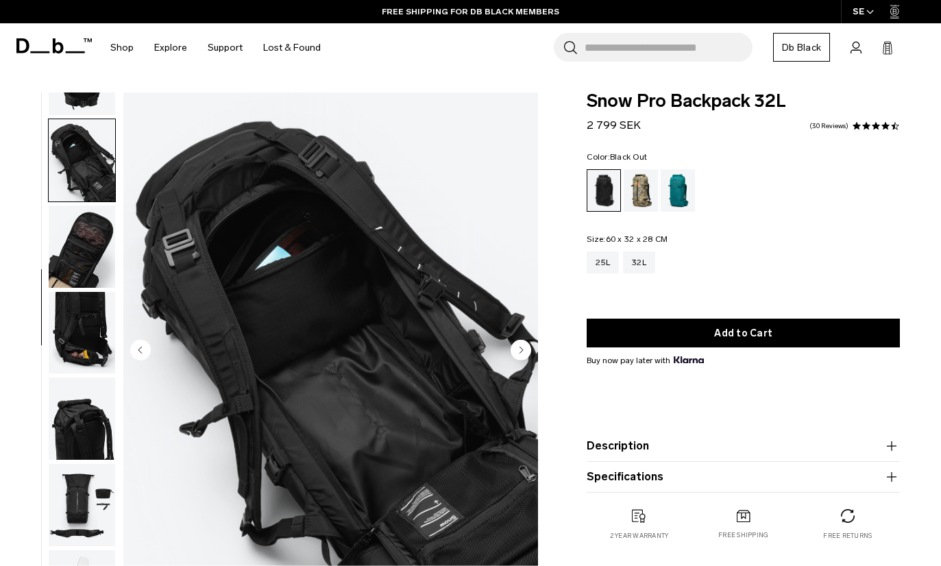
scroll to position [348, 0]
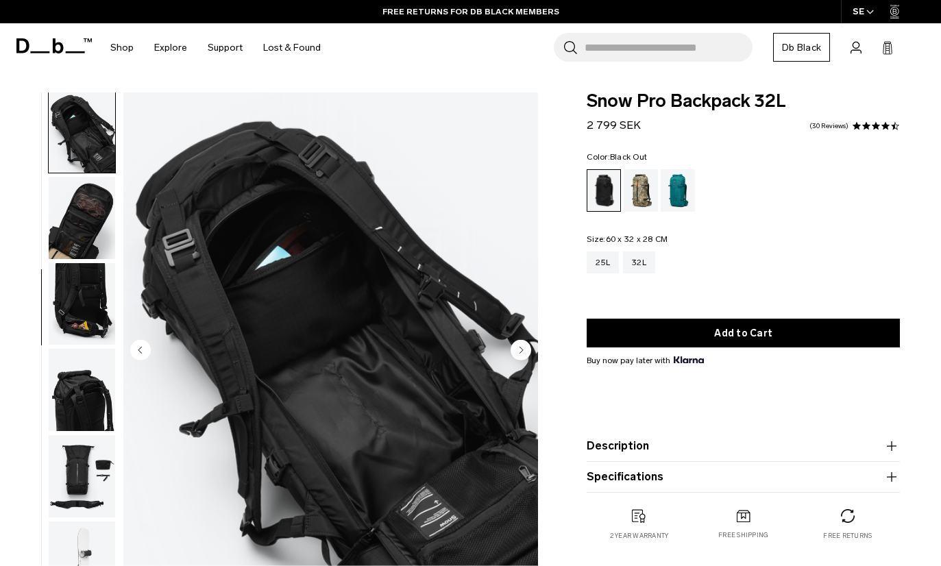
click at [86, 307] on img "button" at bounding box center [82, 304] width 66 height 82
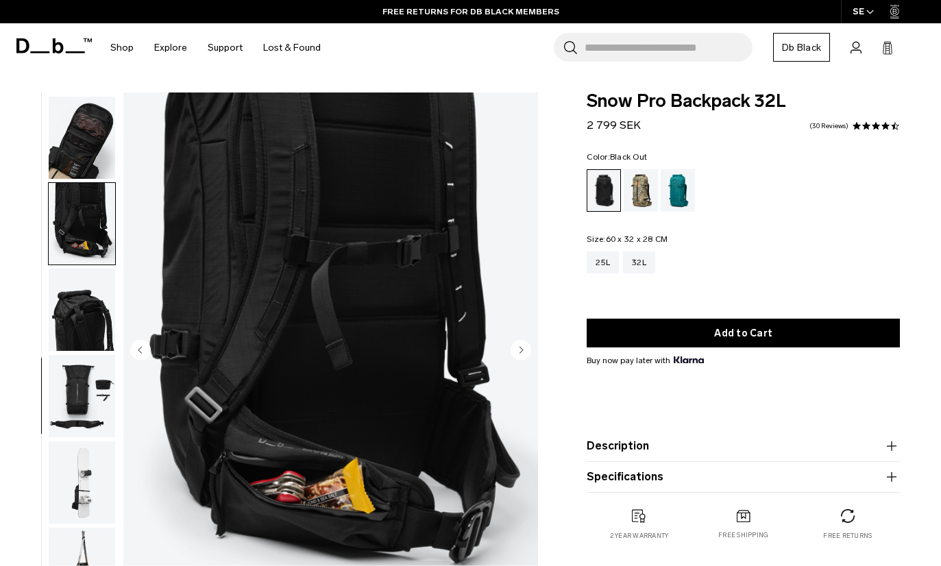
click at [40, 284] on div "07 / 11" at bounding box center [273, 355] width 546 height 525
click at [80, 319] on img "button" at bounding box center [82, 310] width 66 height 82
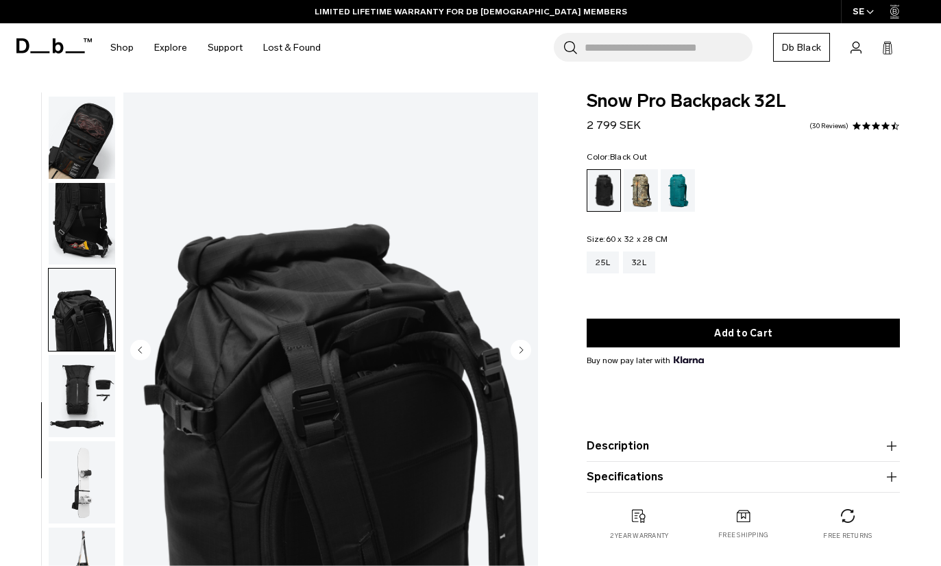
click at [78, 382] on img "button" at bounding box center [82, 396] width 66 height 82
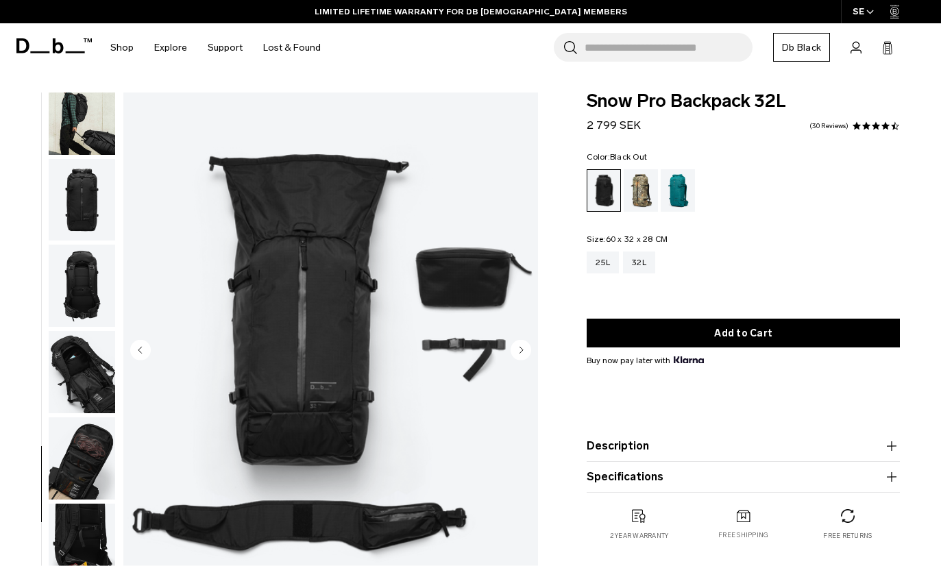
click at [83, 370] on img "button" at bounding box center [82, 372] width 66 height 82
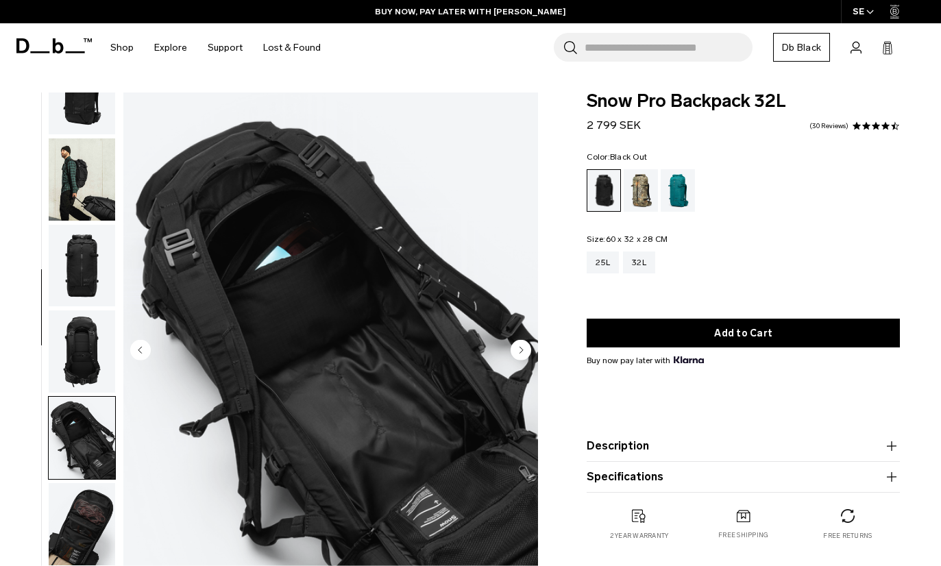
click at [81, 351] on img "button" at bounding box center [82, 351] width 66 height 82
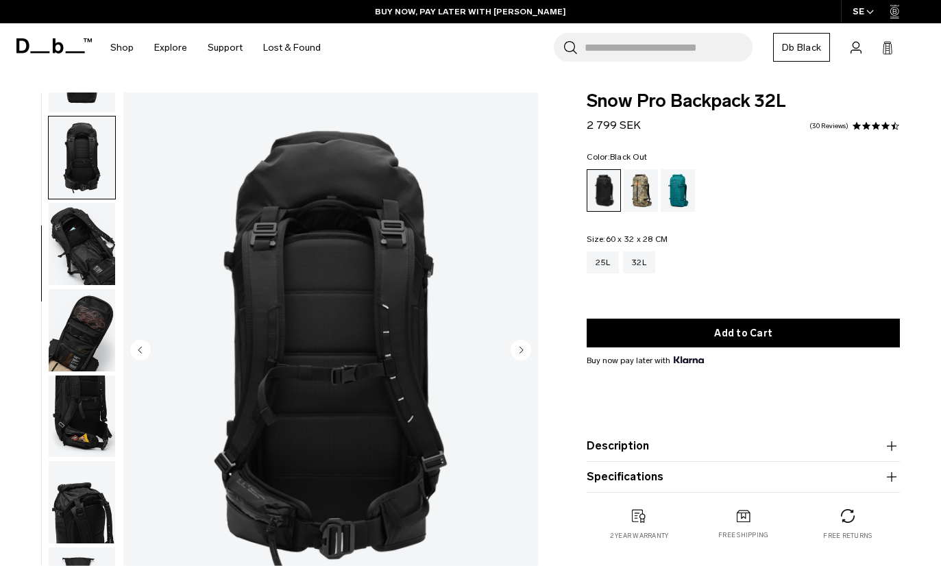
scroll to position [260, 0]
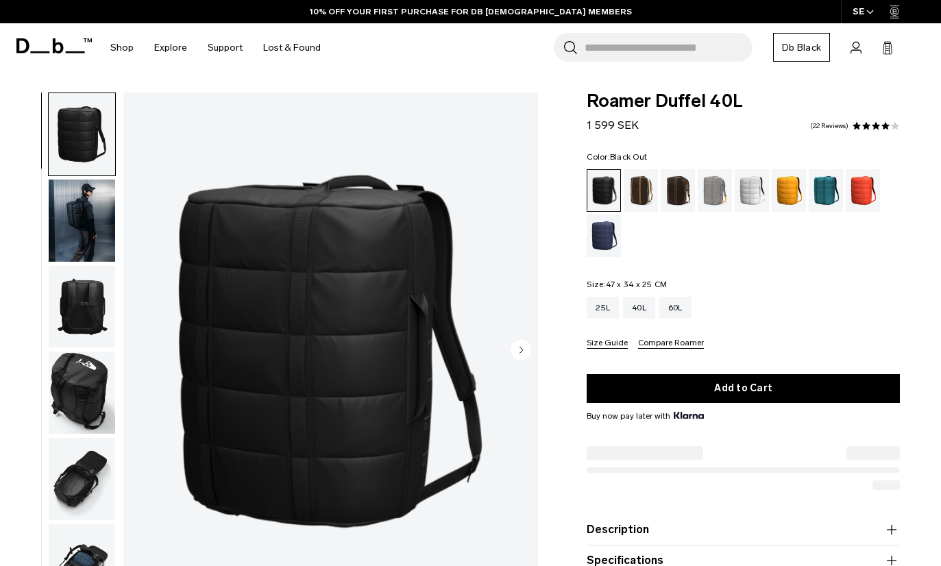
click at [82, 318] on img "button" at bounding box center [82, 307] width 66 height 82
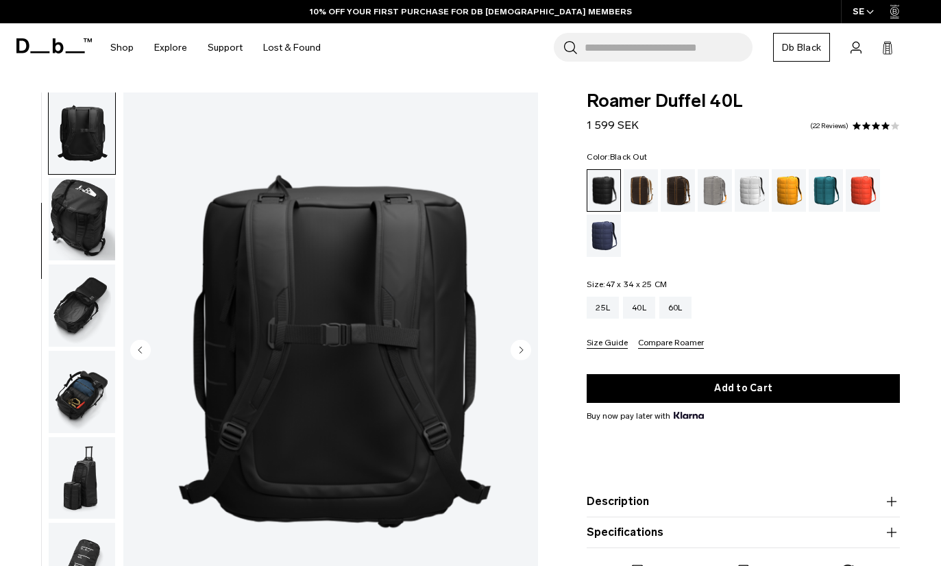
click at [76, 241] on img "button" at bounding box center [82, 219] width 66 height 82
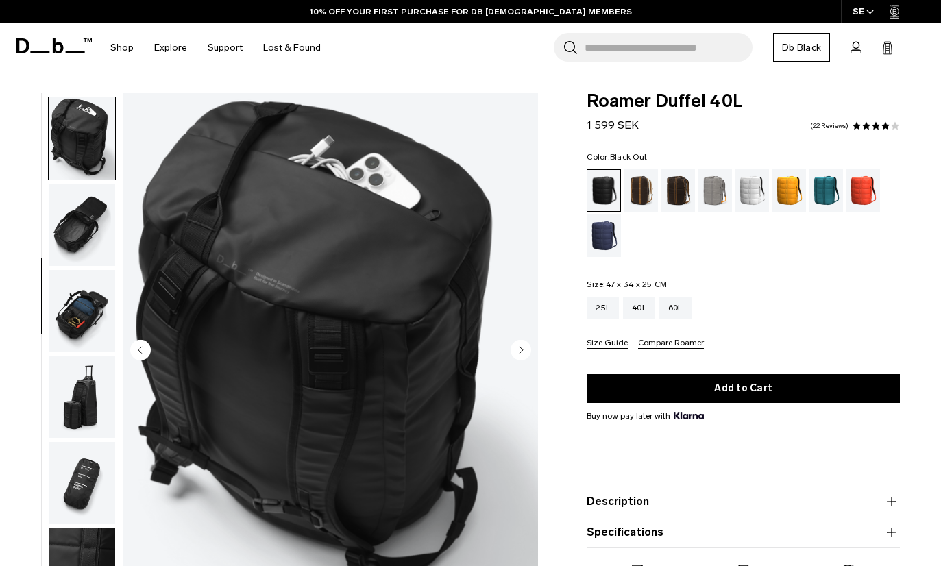
scroll to position [260, 0]
click at [78, 400] on img "button" at bounding box center [82, 397] width 66 height 82
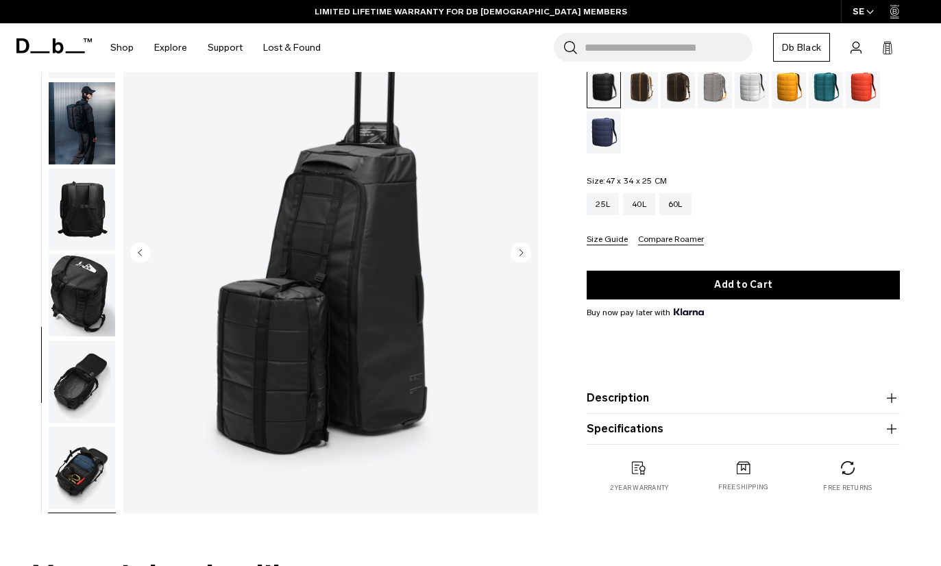
scroll to position [0, 0]
click at [74, 313] on img "button" at bounding box center [82, 295] width 66 height 82
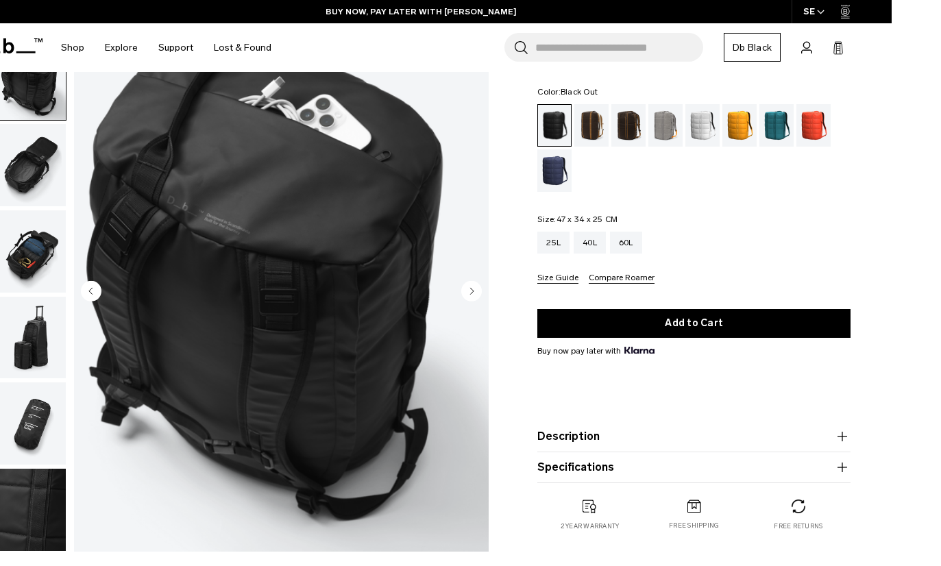
scroll to position [115, 0]
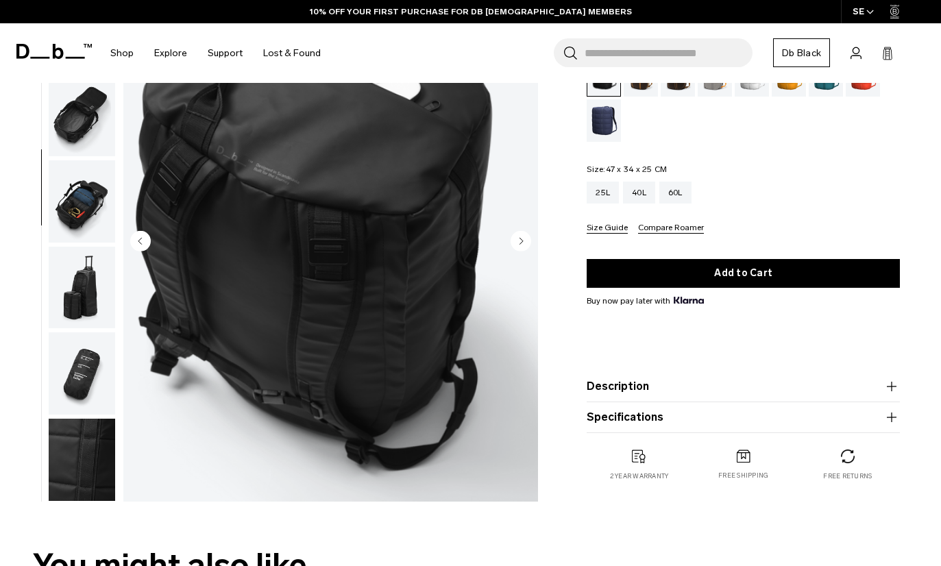
click at [85, 218] on img "button" at bounding box center [82, 201] width 66 height 82
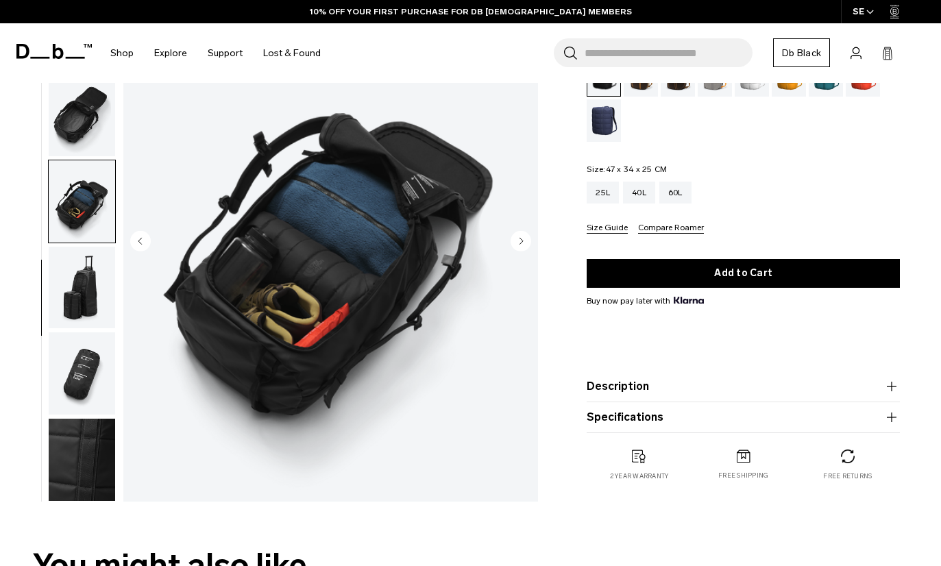
click at [77, 112] on img "button" at bounding box center [82, 115] width 66 height 82
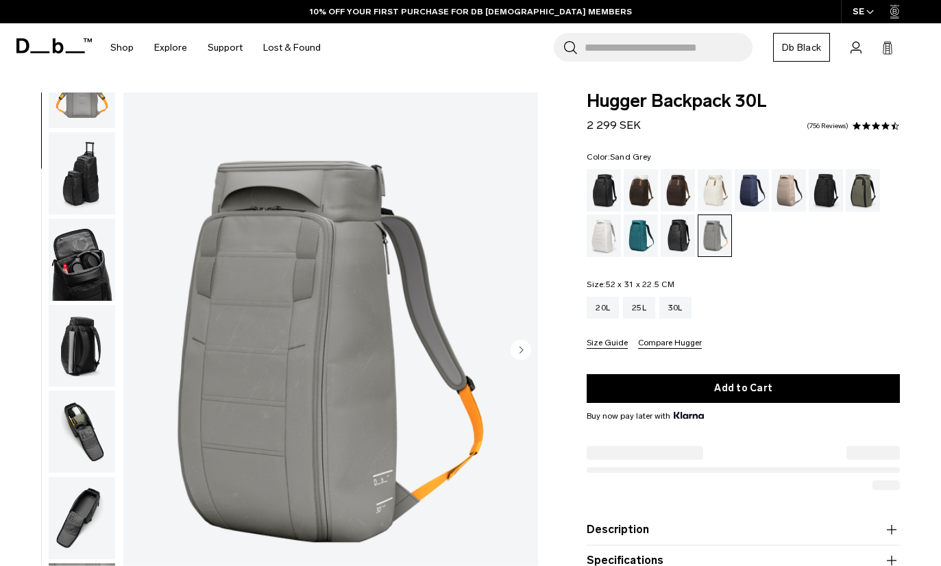
click at [77, 344] on img "button" at bounding box center [82, 346] width 66 height 82
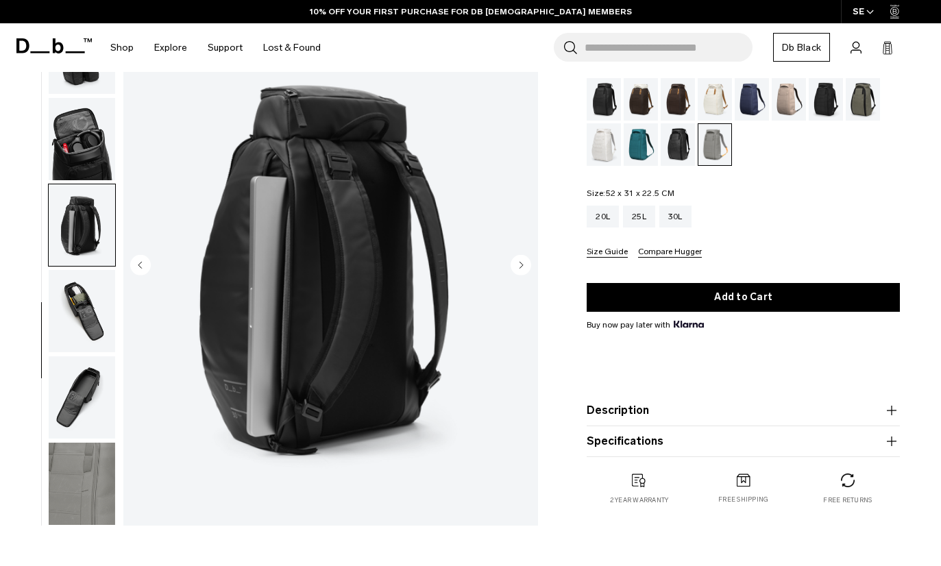
scroll to position [90, 0]
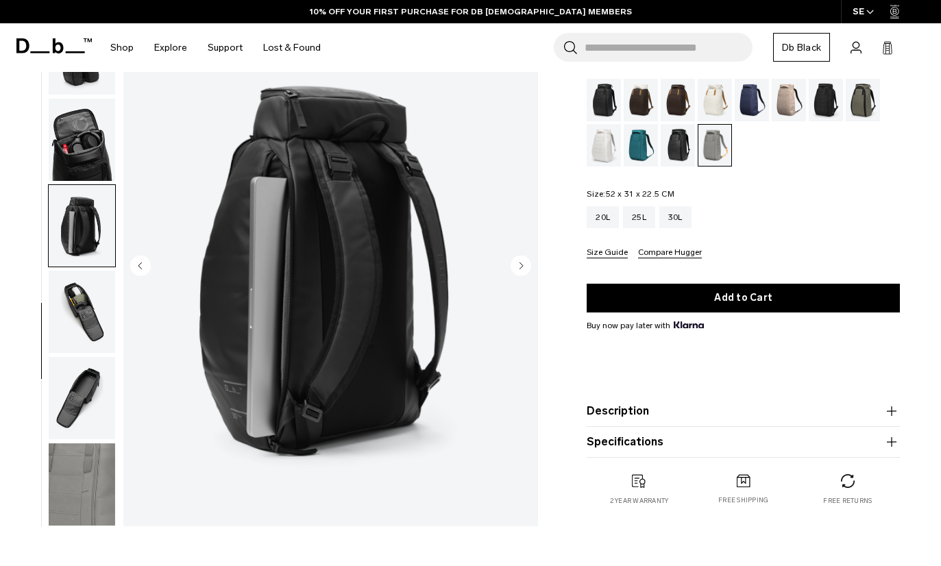
click at [83, 322] on img "button" at bounding box center [82, 312] width 66 height 82
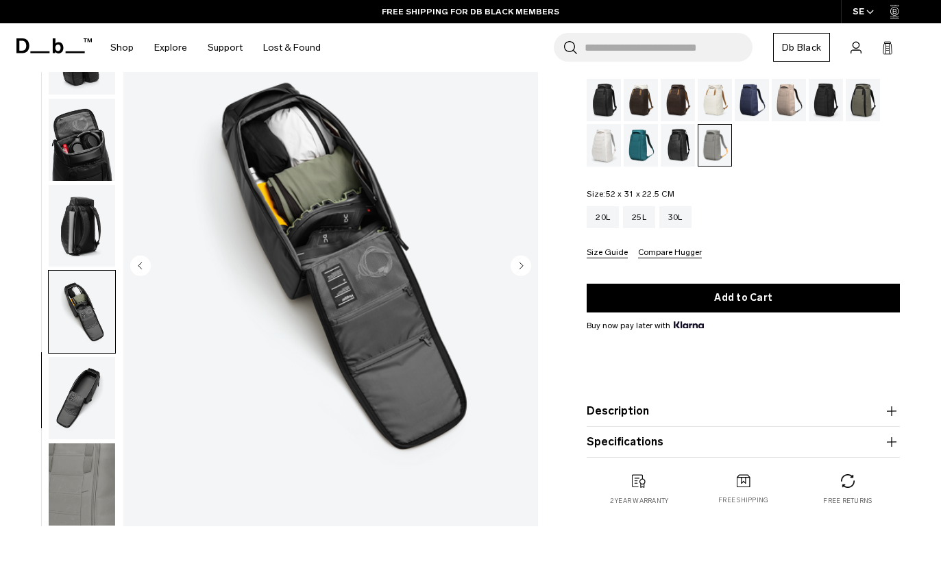
click at [80, 394] on img "button" at bounding box center [82, 398] width 66 height 82
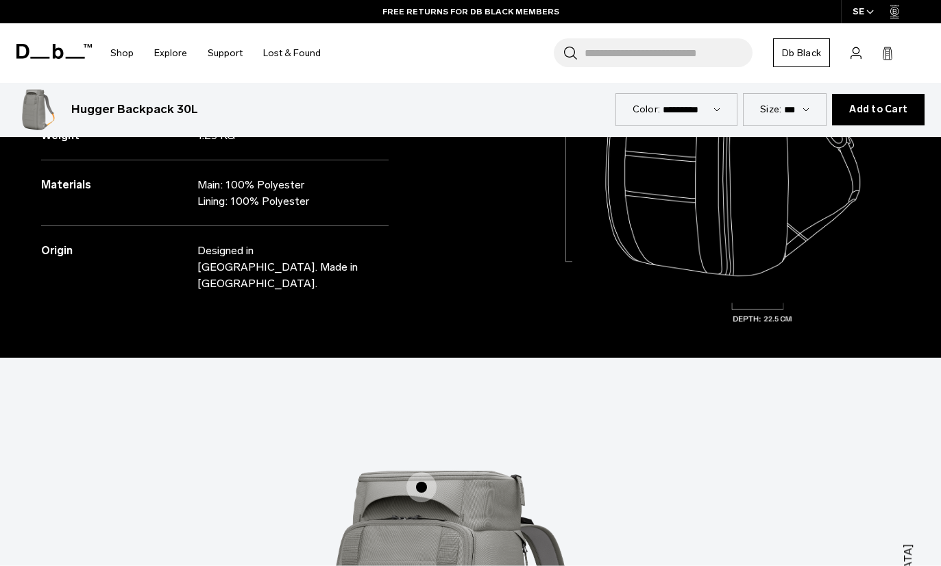
scroll to position [1269, 0]
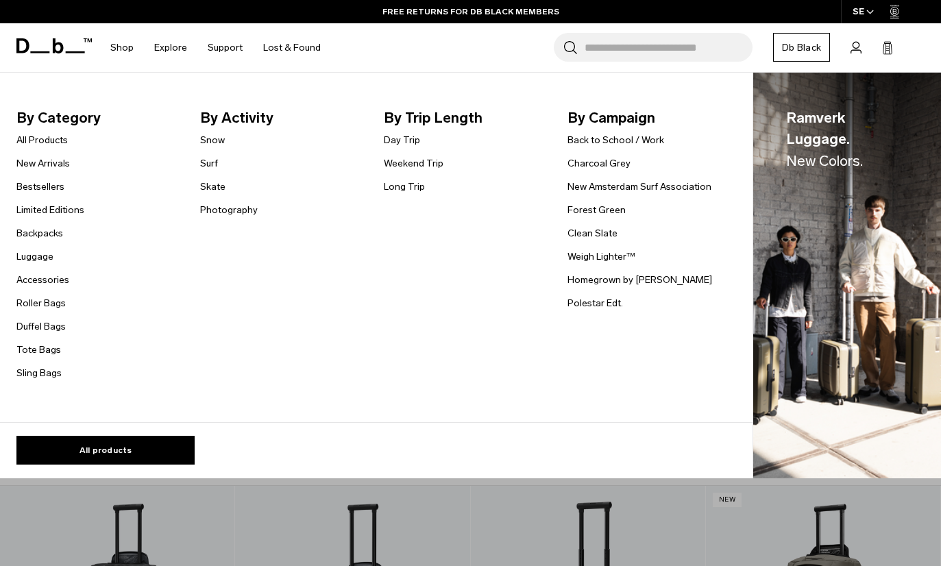
click at [58, 186] on link "Bestsellers" at bounding box center [40, 187] width 48 height 14
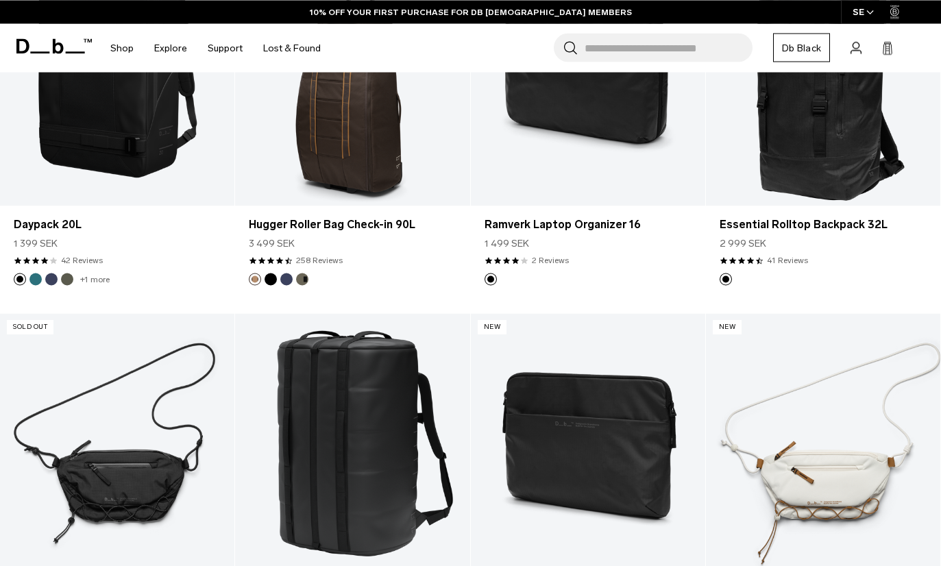
scroll to position [2766, 0]
